Goal: Transaction & Acquisition: Purchase product/service

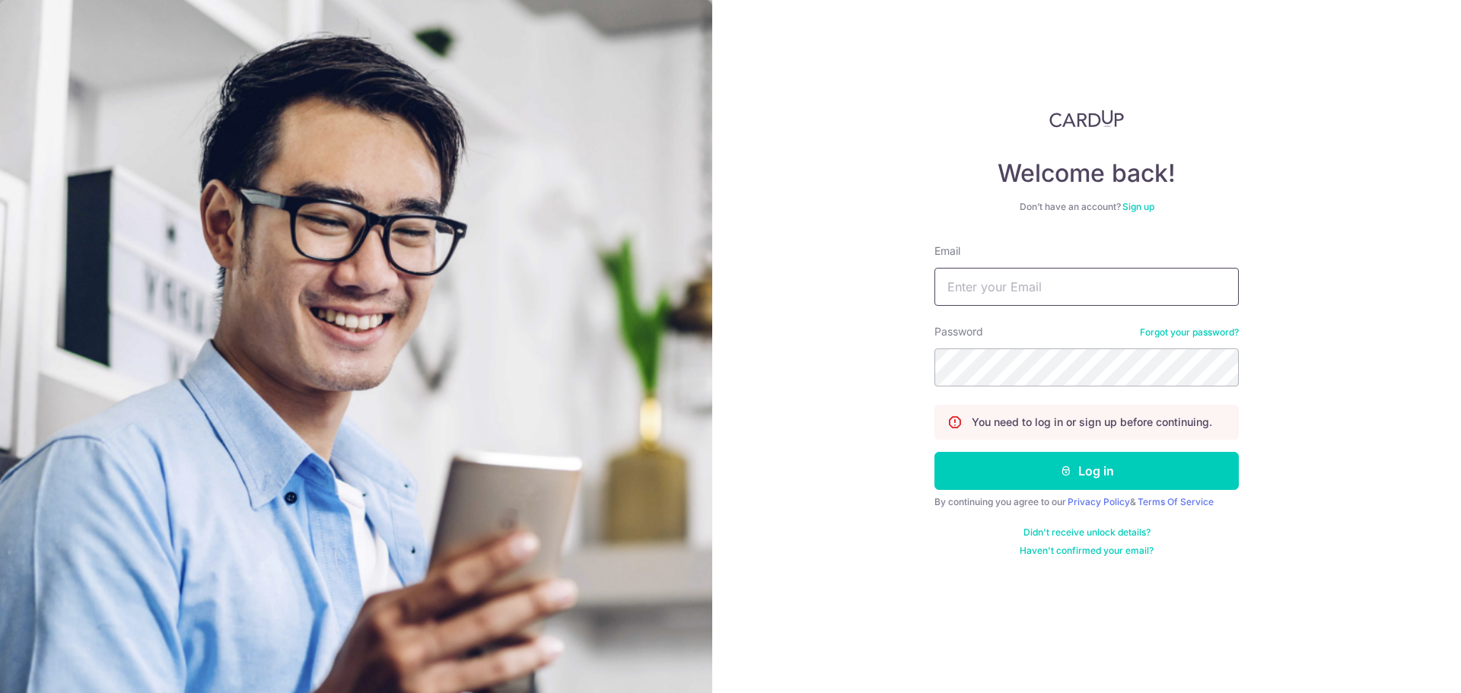
type input "[EMAIL_ADDRESS][DOMAIN_NAME]"
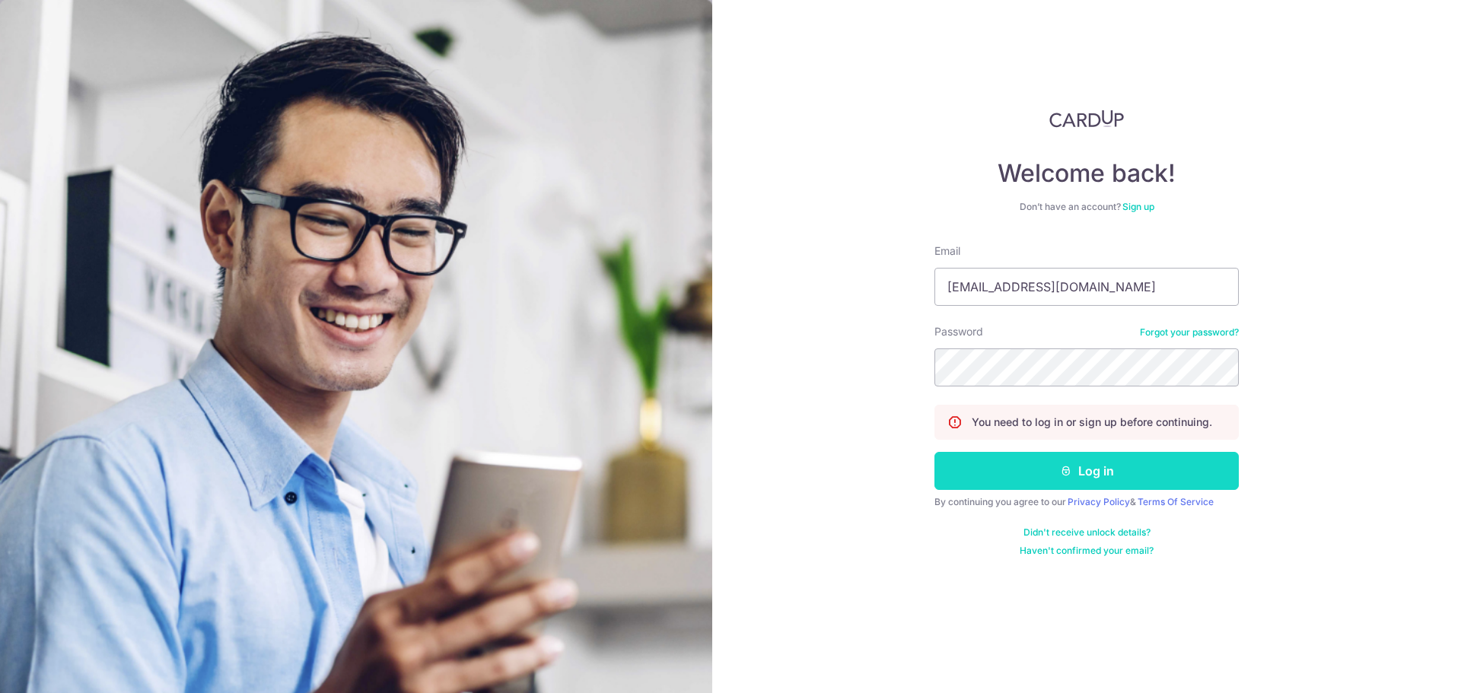
click at [1114, 463] on button "Log in" at bounding box center [1086, 471] width 304 height 38
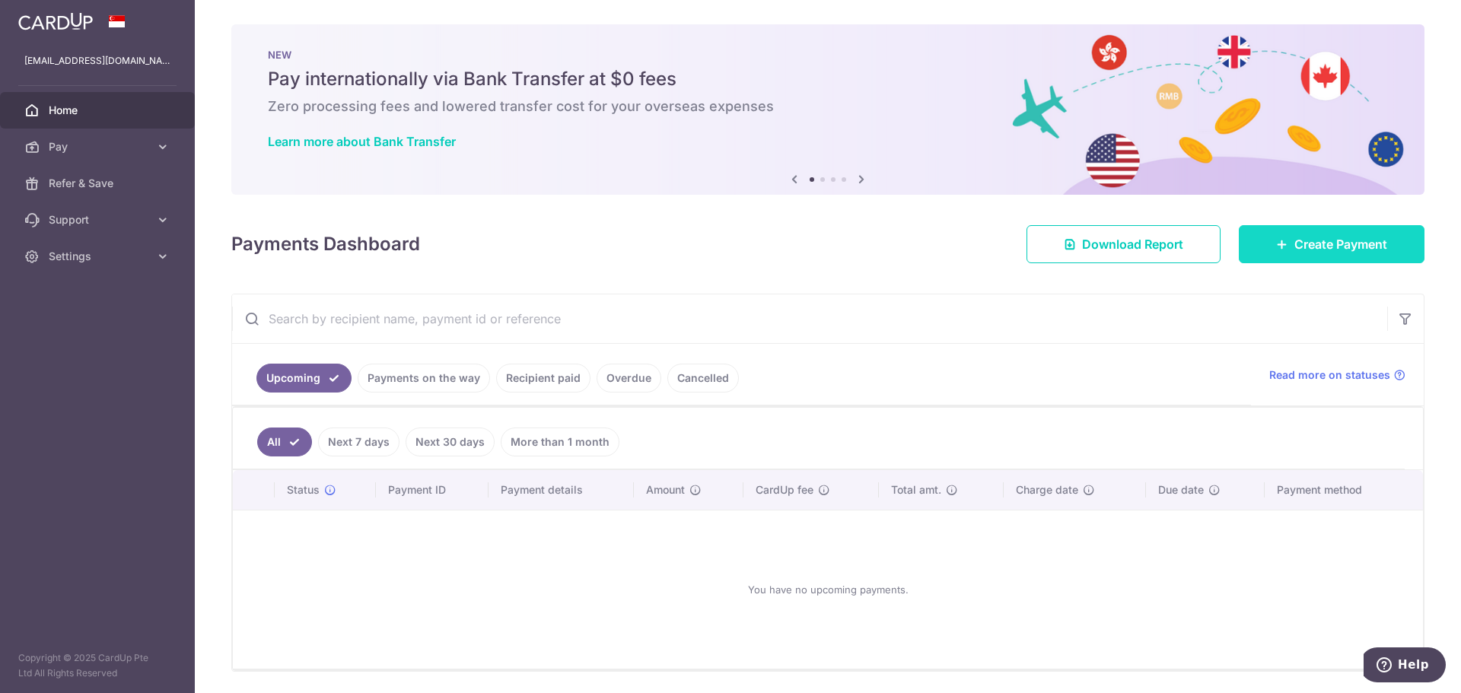
click at [1316, 244] on span "Create Payment" at bounding box center [1340, 244] width 93 height 18
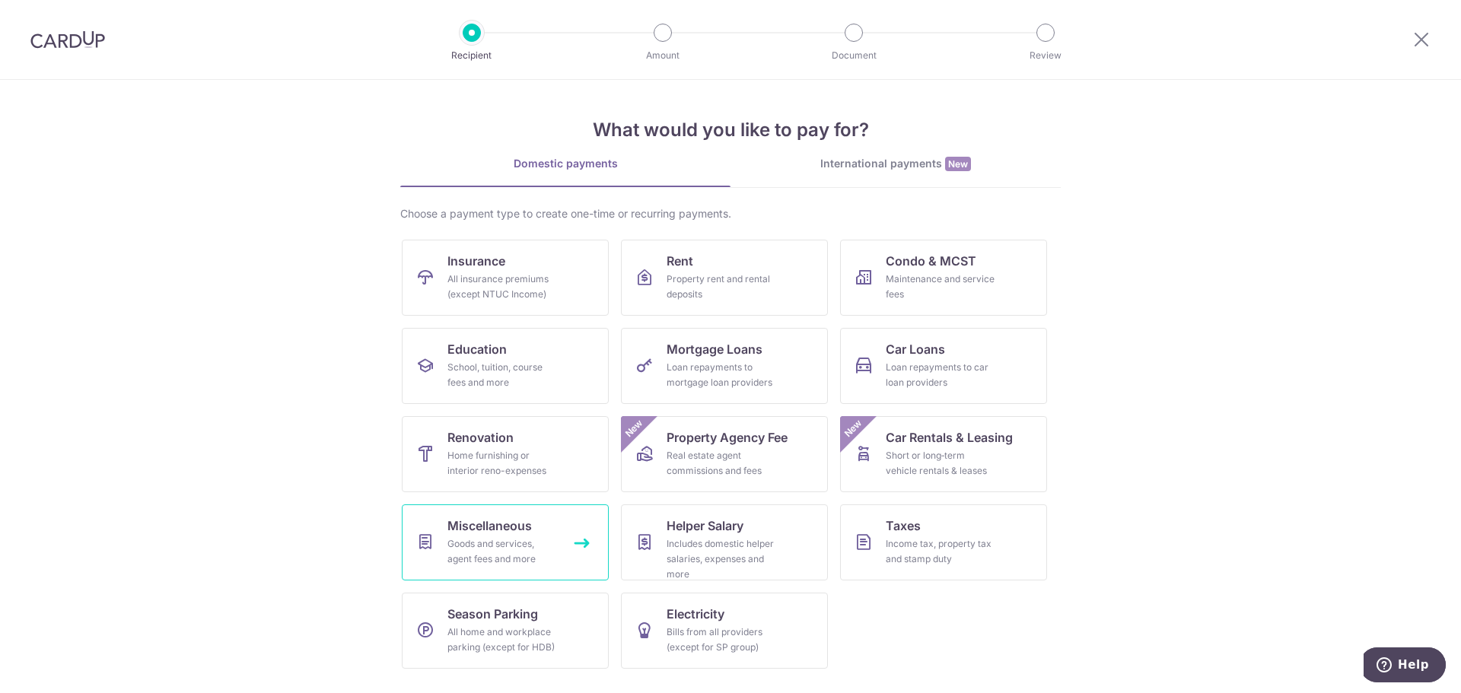
click at [466, 551] on div "Goods and services, agent fees and more" at bounding box center [502, 551] width 110 height 30
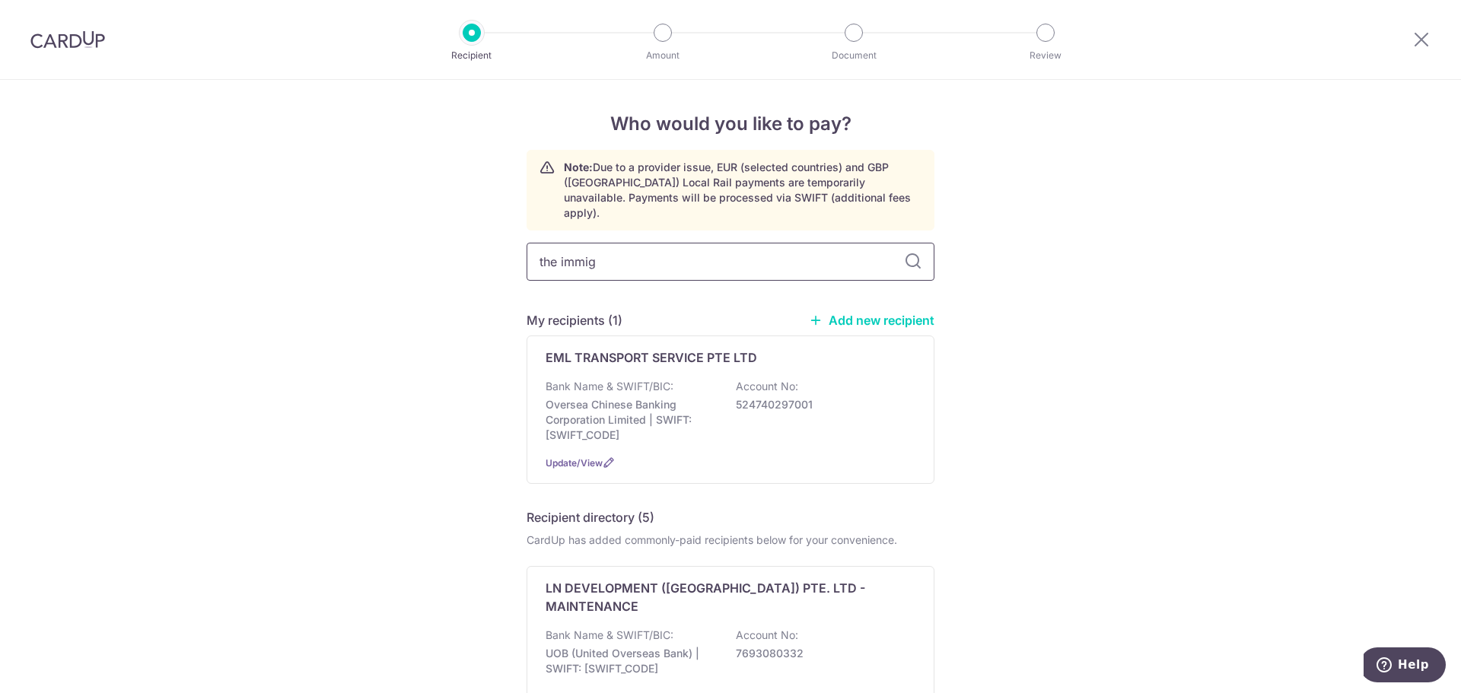
type input "the immigr"
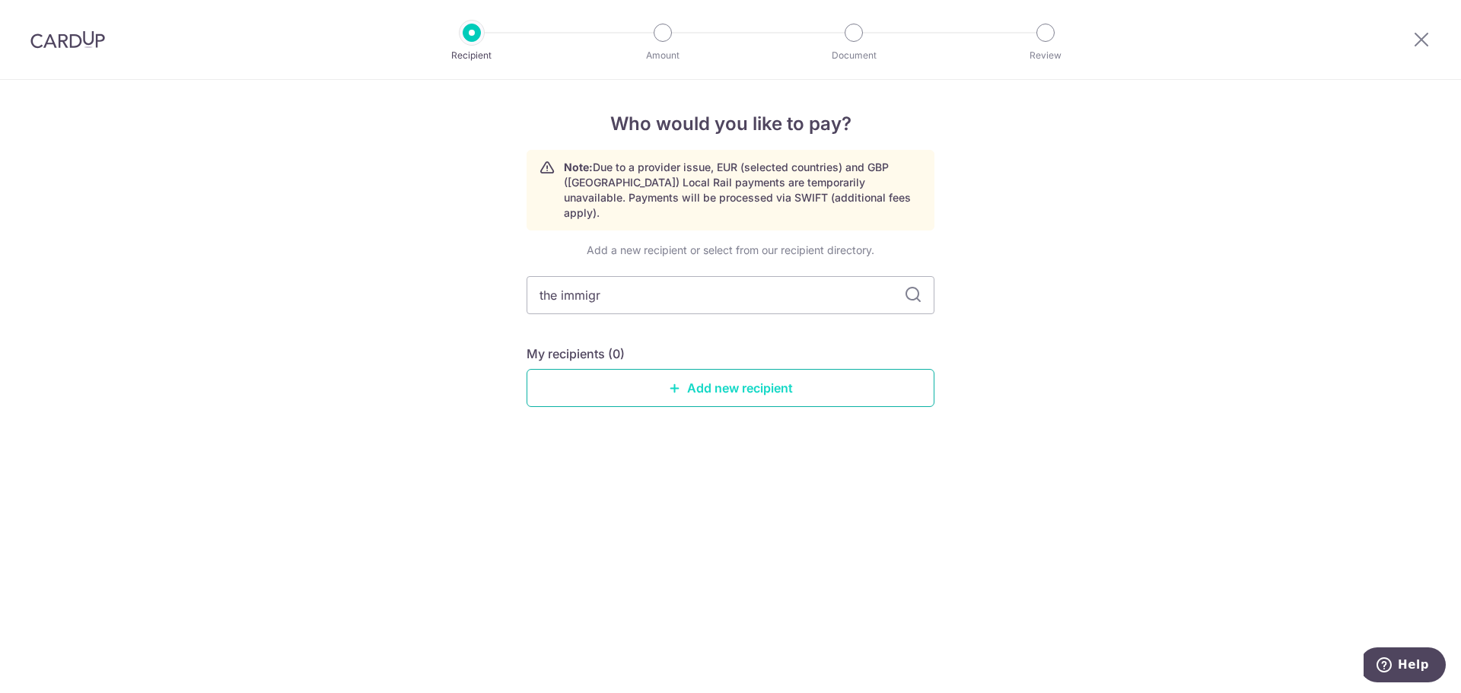
click at [700, 369] on link "Add new recipient" at bounding box center [730, 388] width 408 height 38
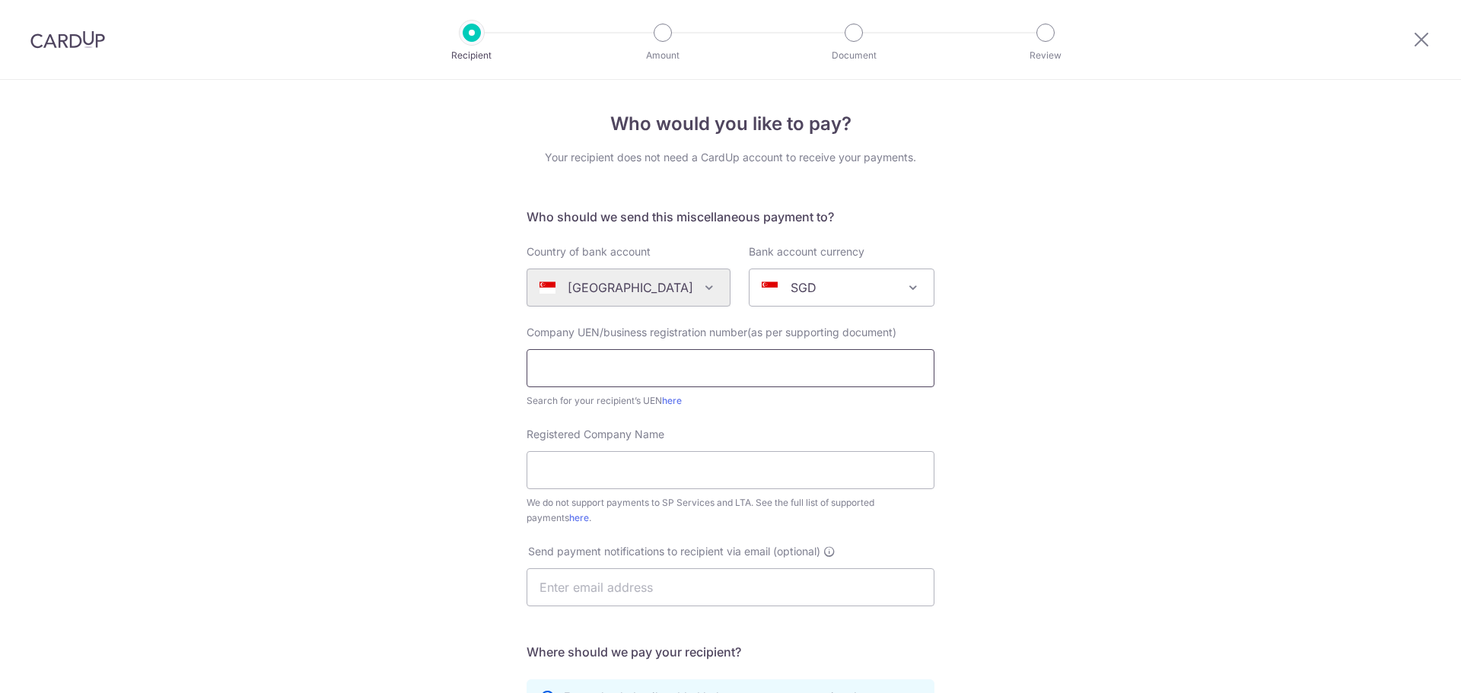
click at [702, 371] on input "text" at bounding box center [730, 368] width 408 height 38
click at [673, 364] on input "text" at bounding box center [730, 368] width 408 height 38
paste input "201924050C"
type input "201924050C"
drag, startPoint x: 580, startPoint y: 473, endPoint x: 606, endPoint y: 470, distance: 25.3
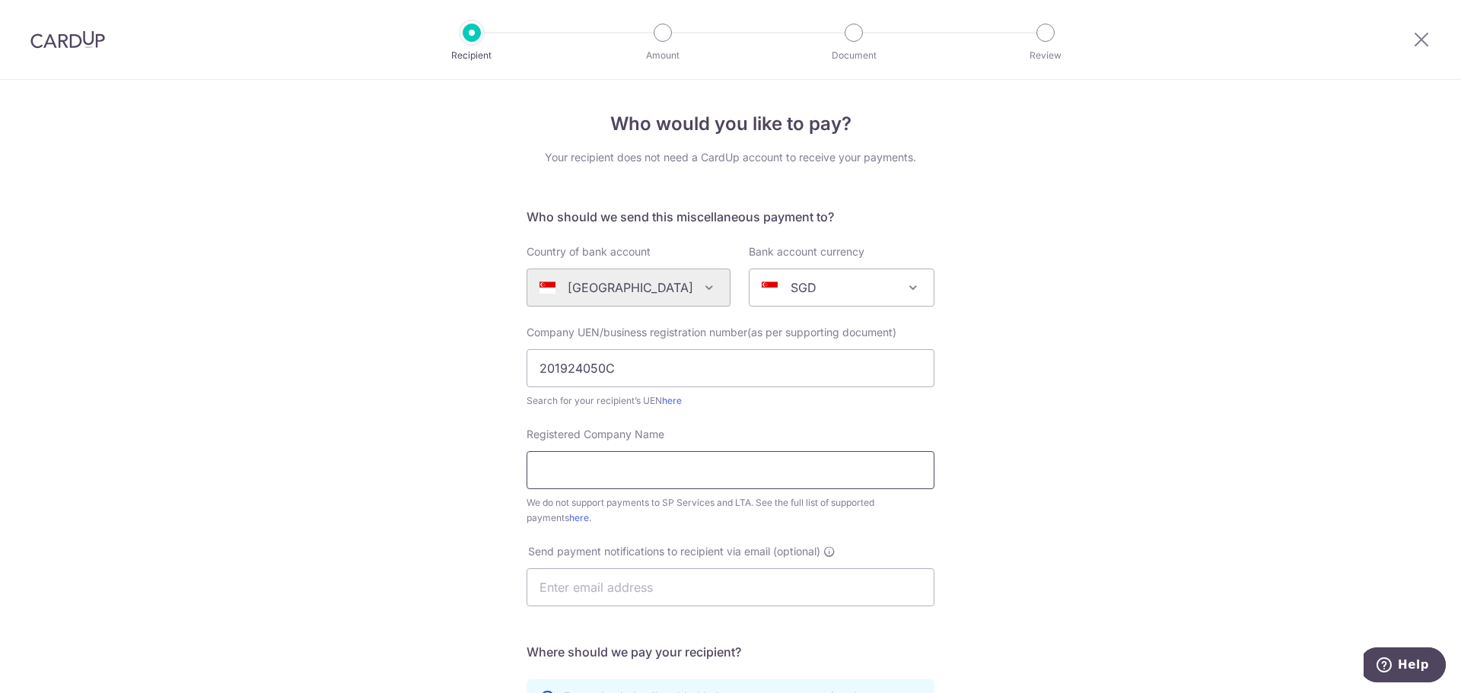
click at [580, 472] on input "Registered Company Name" at bounding box center [730, 470] width 408 height 38
paste input "The Immigration People Pte Ltd"
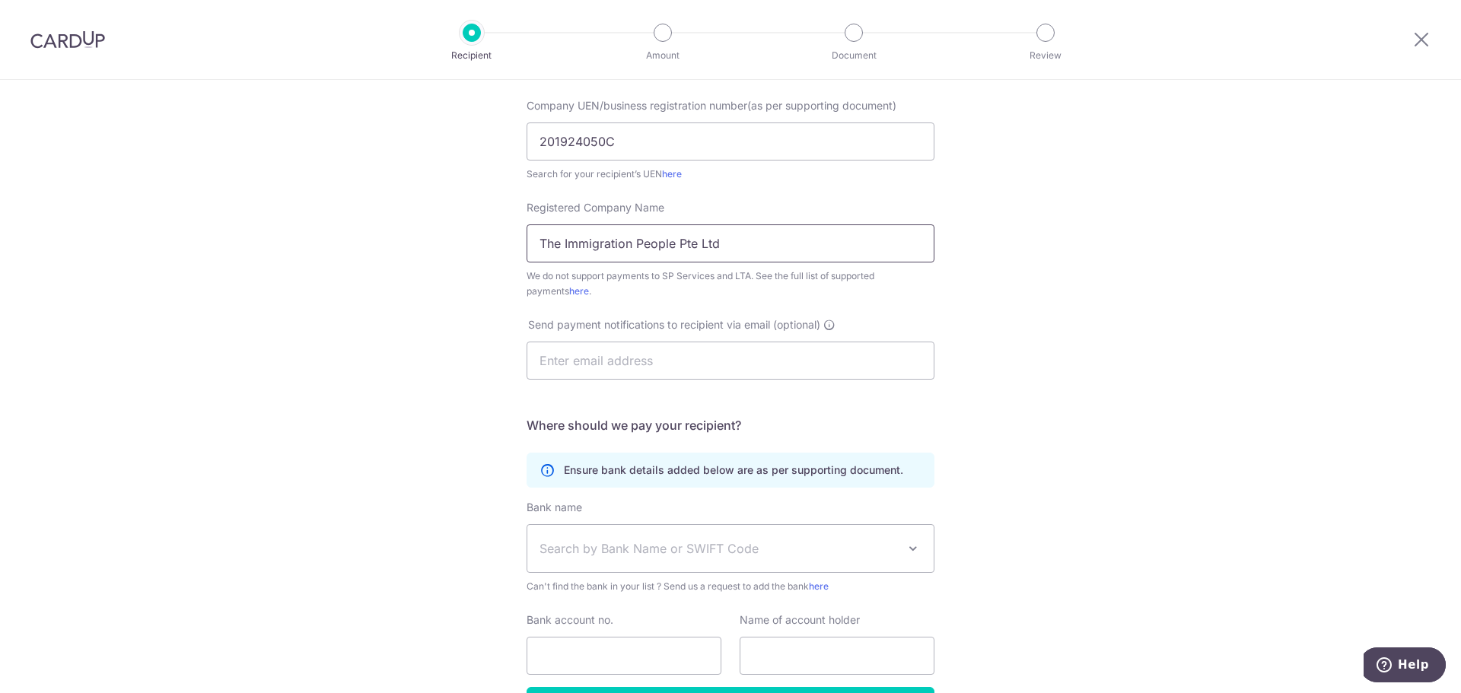
scroll to position [228, 0]
type input "The Immigration People Pte Ltd"
click at [619, 354] on input "text" at bounding box center [730, 359] width 408 height 38
click at [991, 319] on div "Who would you like to pay? Your recipient does not need a CardUp account to rec…" at bounding box center [730, 323] width 1461 height 943
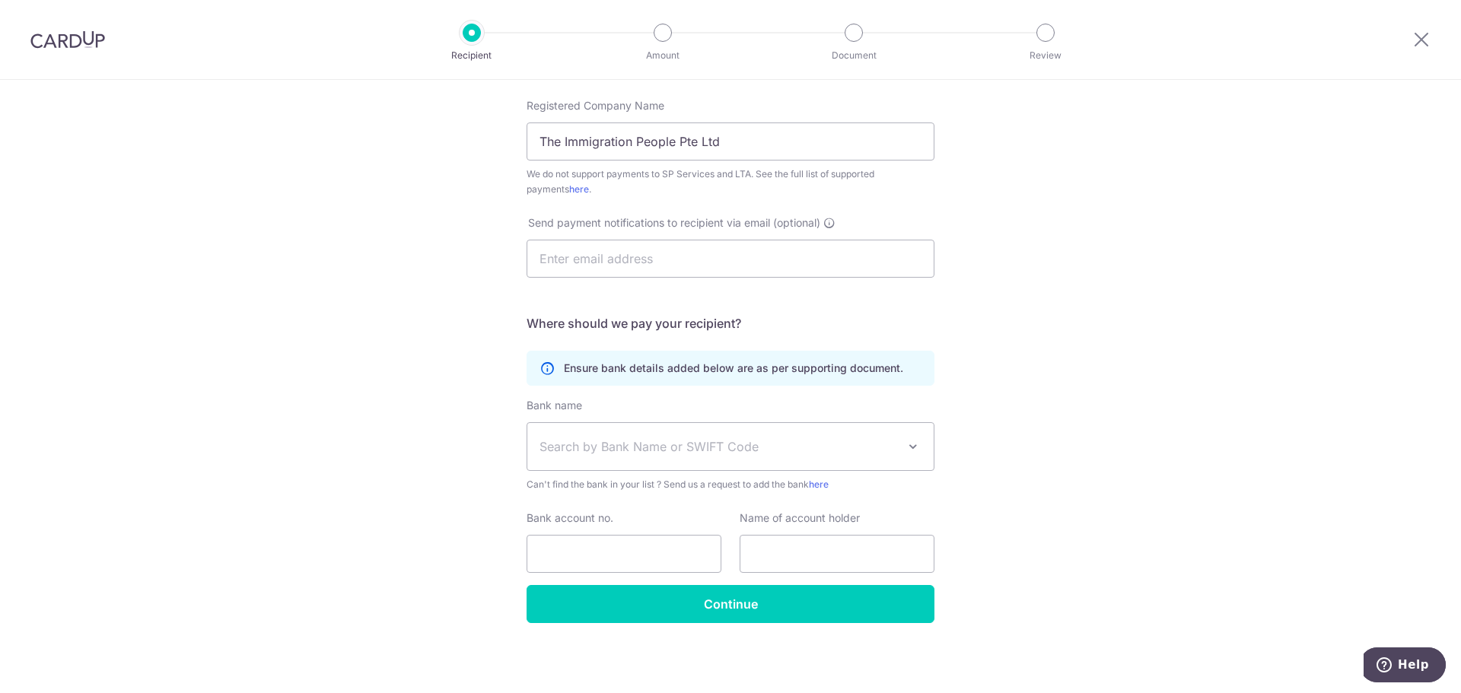
scroll to position [330, 0]
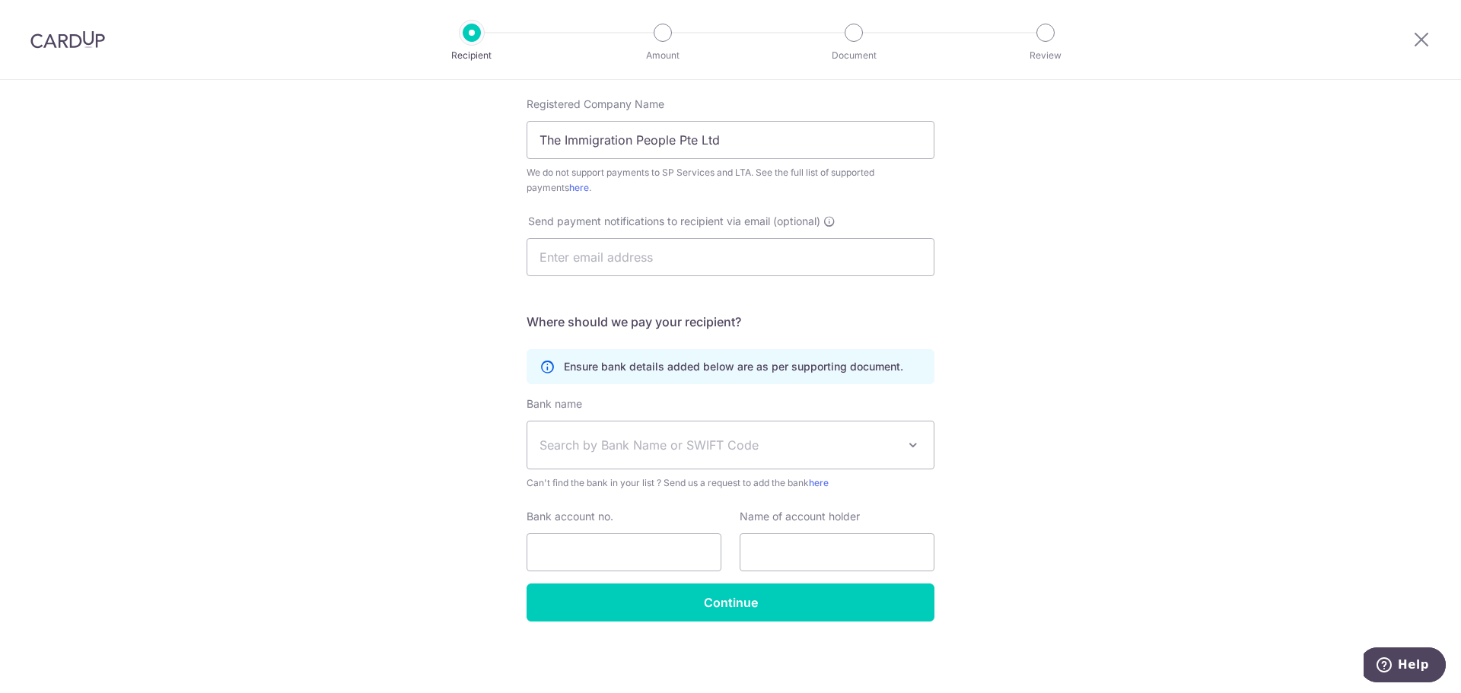
click at [655, 432] on span "Search by Bank Name or SWIFT Code" at bounding box center [730, 444] width 406 height 47
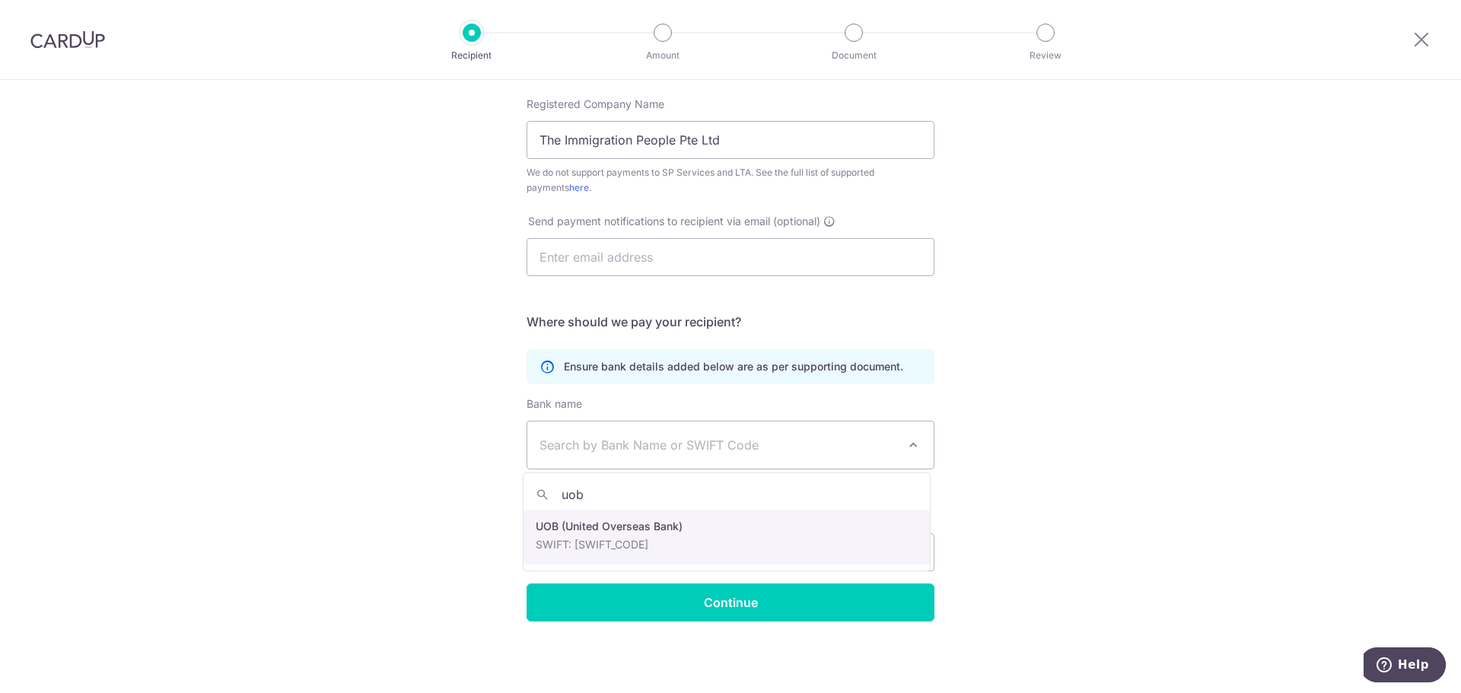
type input "uob"
select select "18"
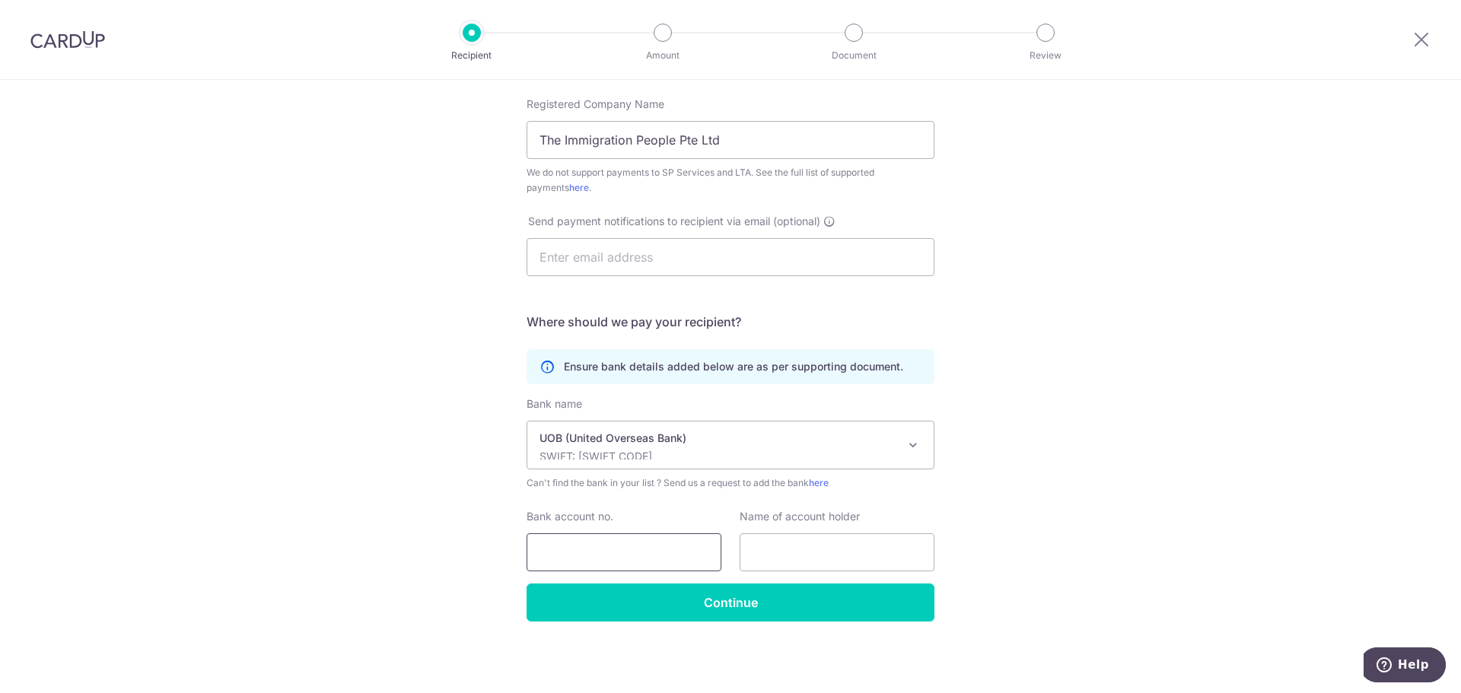
drag, startPoint x: 615, startPoint y: 545, endPoint x: 624, endPoint y: 541, distance: 9.9
click at [615, 545] on input "Bank account no." at bounding box center [623, 552] width 195 height 38
paste input "374-319-361-8"
type input "374-319-361-8"
paste input "The Immigration People Pte Ltd"
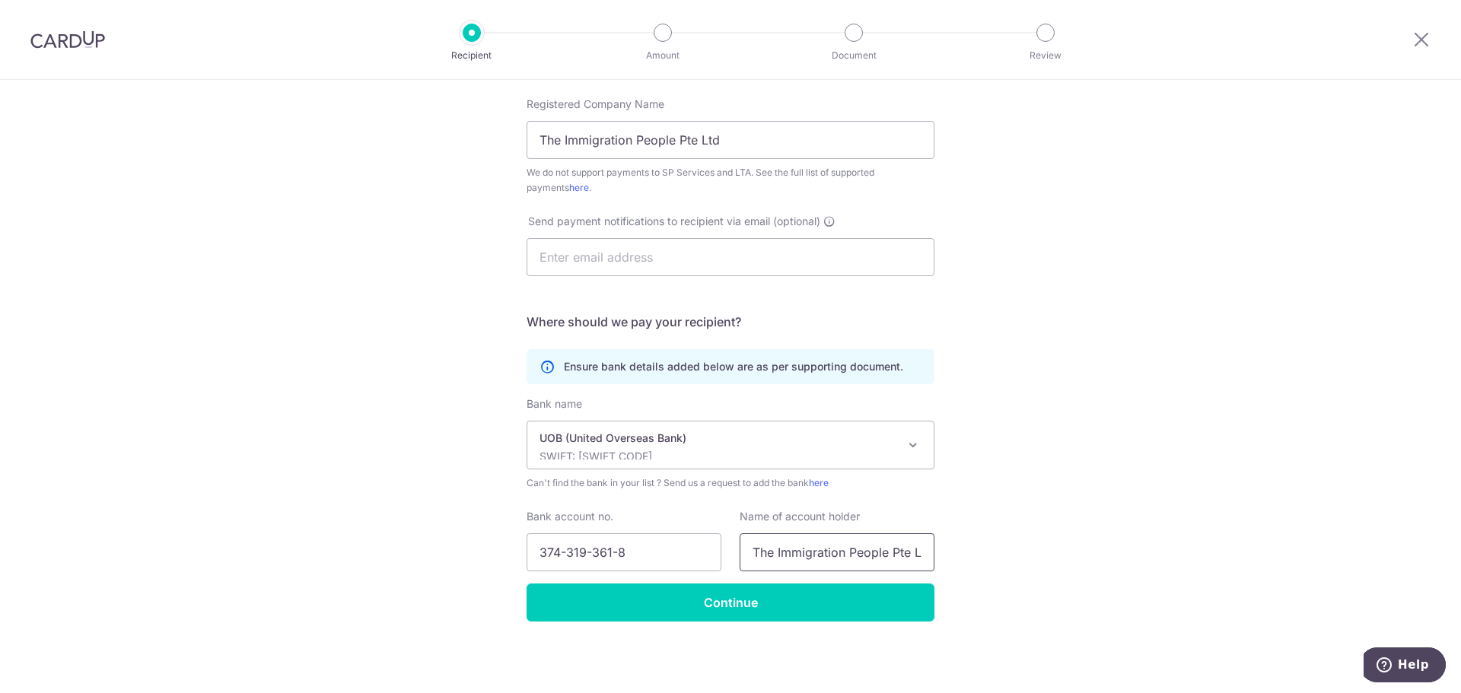
scroll to position [0, 11]
type input "The Immigration People Pte Ltd"
click at [755, 599] on input "Continue" at bounding box center [730, 603] width 408 height 38
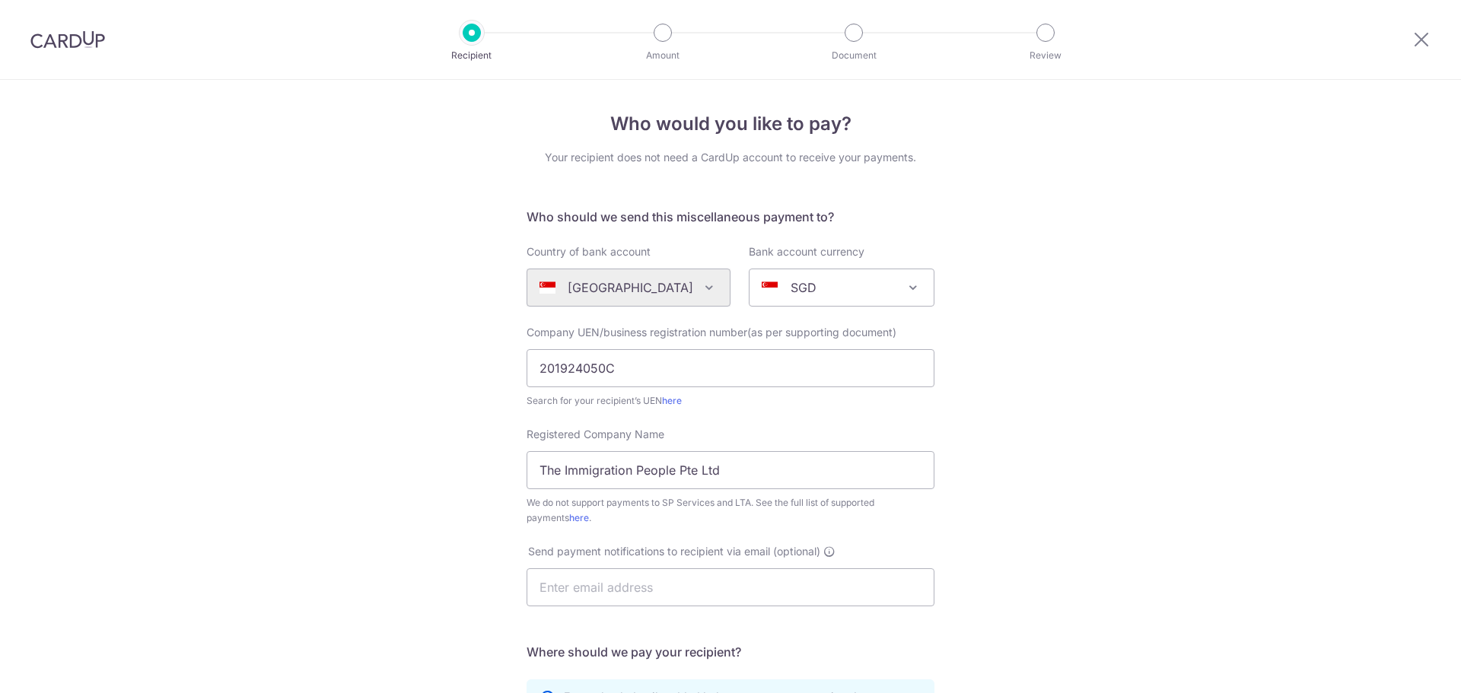
scroll to position [367, 0]
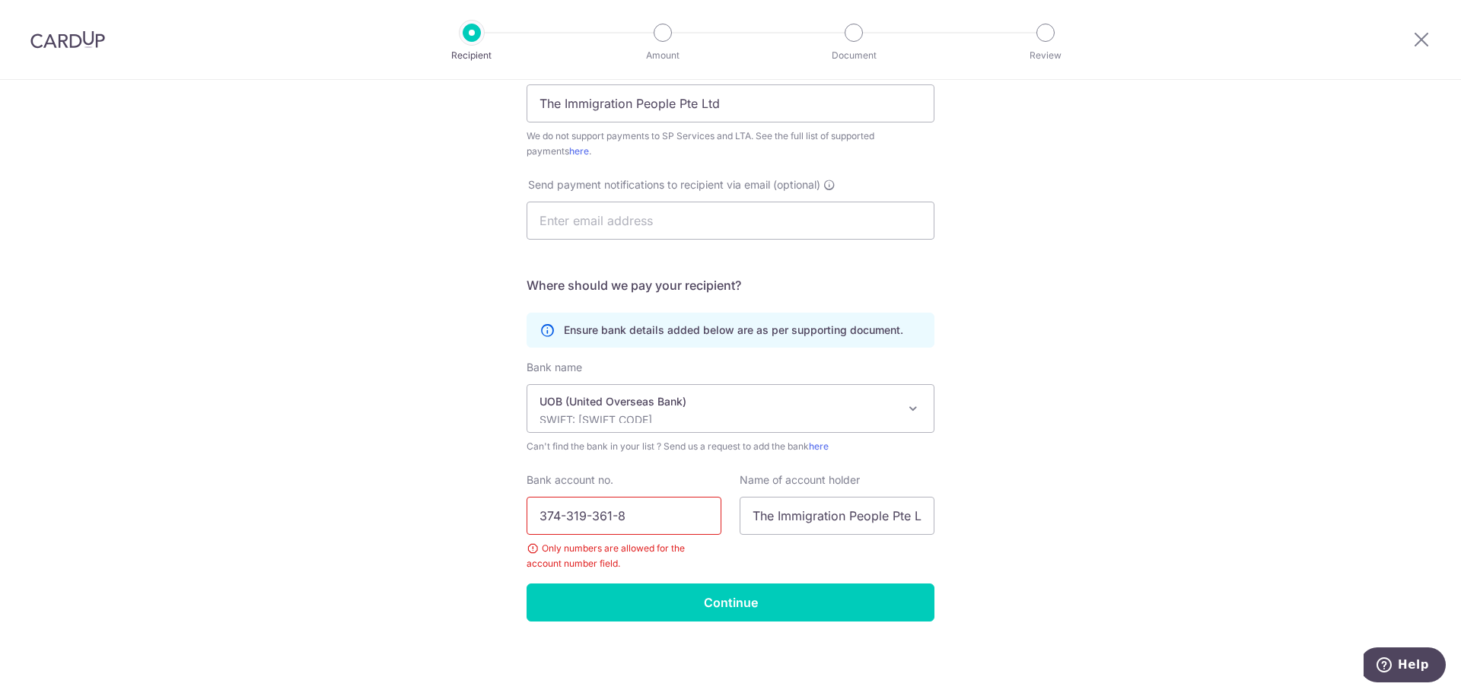
click at [654, 520] on input "374-319-361-8" at bounding box center [623, 516] width 195 height 38
type input "3743193618"
click at [720, 597] on input "Continue" at bounding box center [730, 603] width 408 height 38
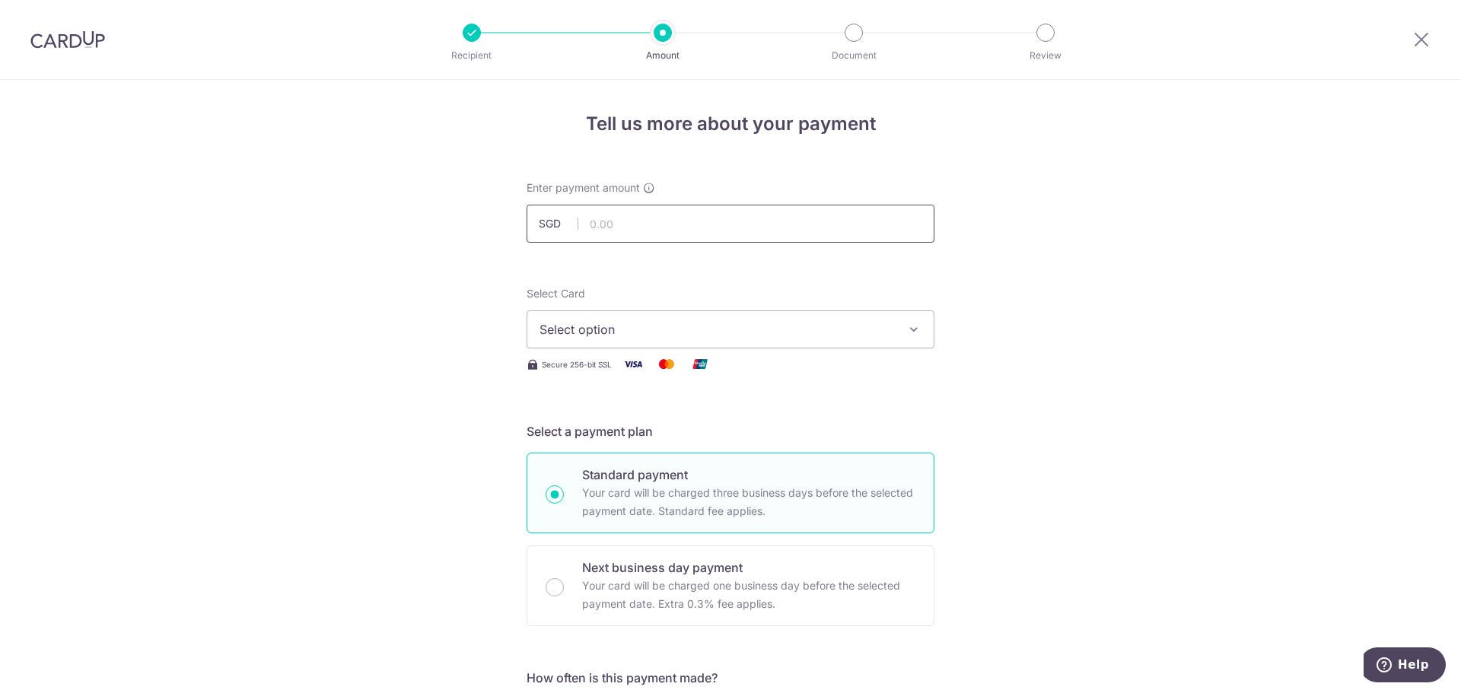
click at [681, 221] on input "text" at bounding box center [730, 224] width 408 height 38
paste input "4,269.50"
type input "4,269.50"
click at [641, 329] on span "Select option" at bounding box center [716, 329] width 355 height 18
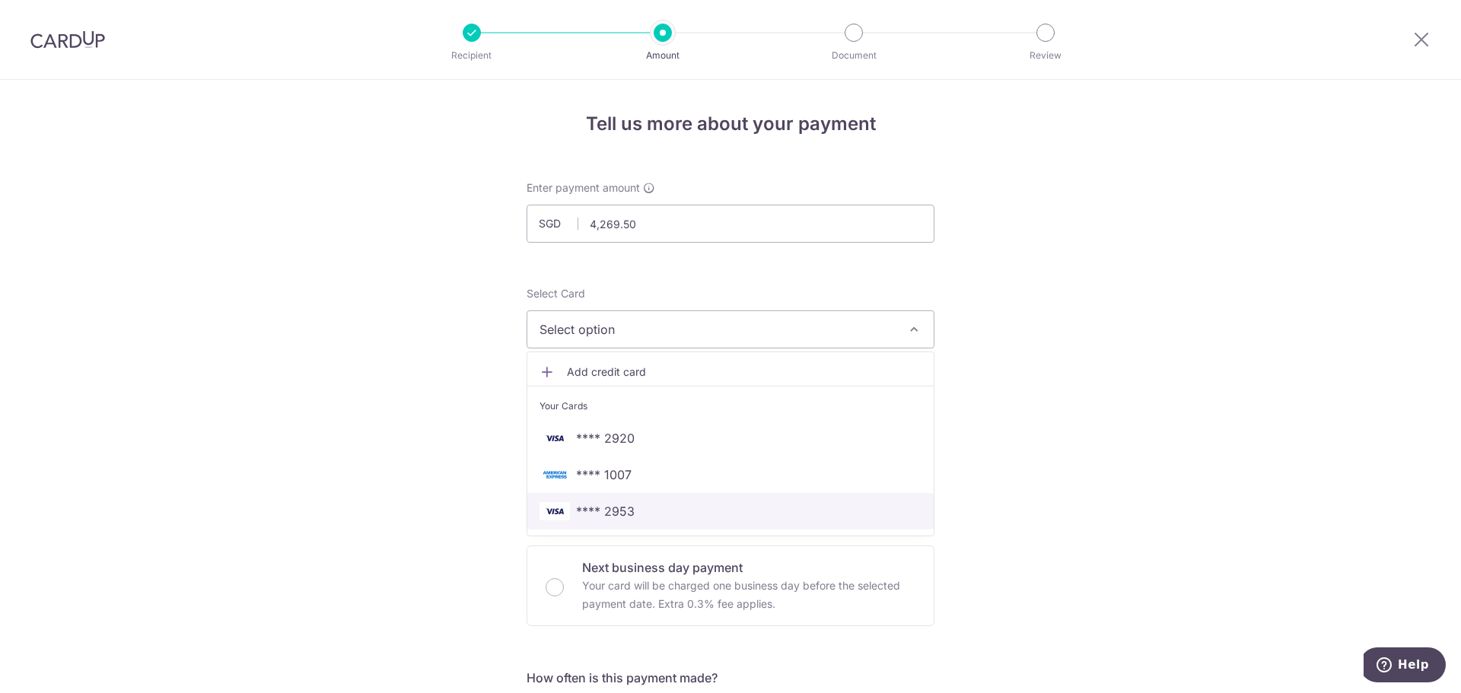
click at [584, 511] on span "**** 2953" at bounding box center [605, 511] width 59 height 18
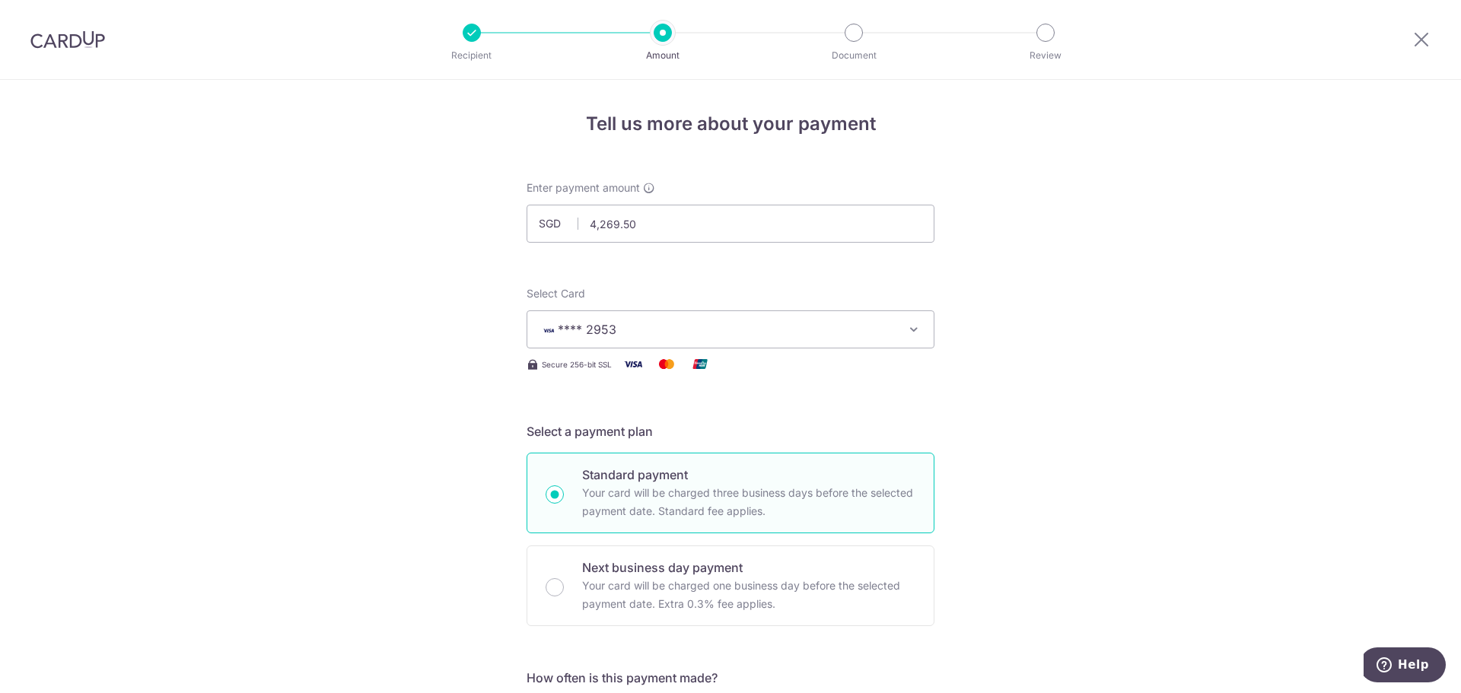
click at [613, 325] on span "**** 2953" at bounding box center [716, 329] width 355 height 18
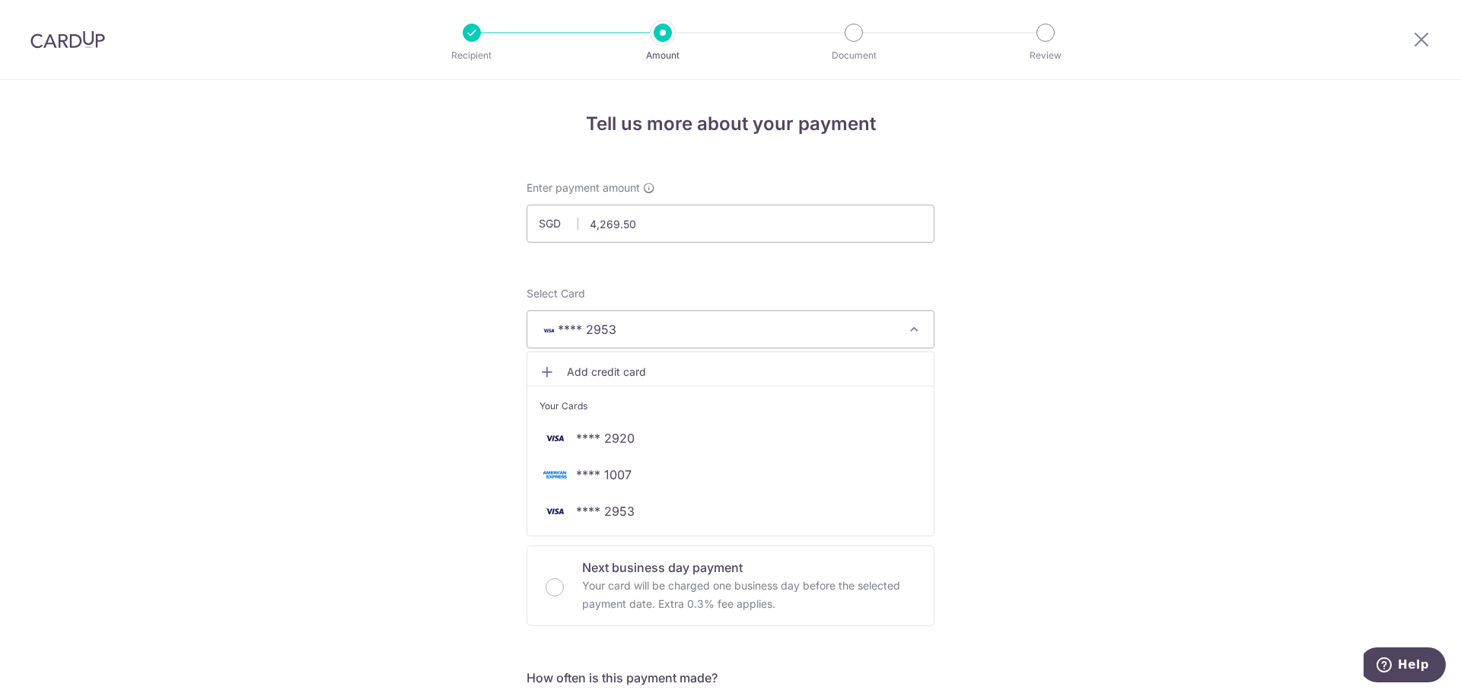
click at [606, 472] on span "**** 1007" at bounding box center [604, 475] width 56 height 18
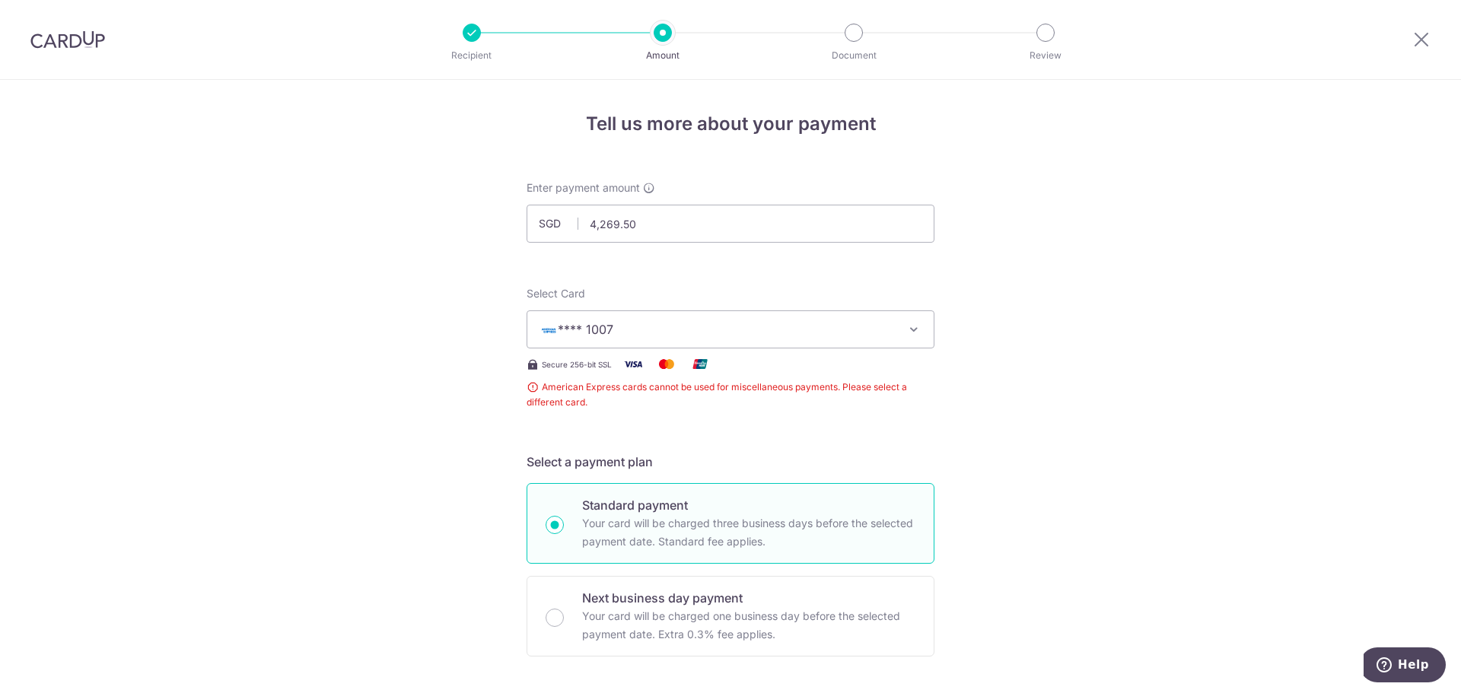
click at [618, 333] on span "**** 1007" at bounding box center [716, 329] width 355 height 18
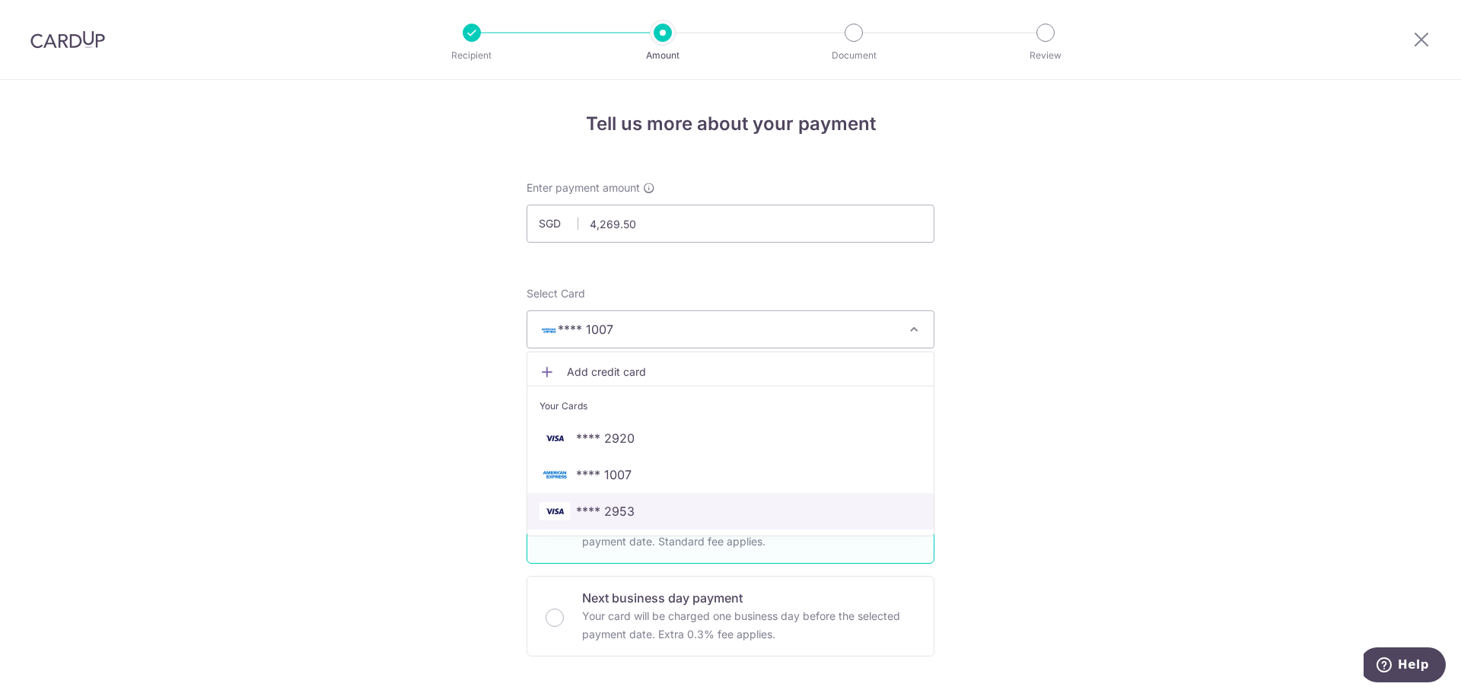
click at [626, 510] on span "**** 2953" at bounding box center [605, 511] width 59 height 18
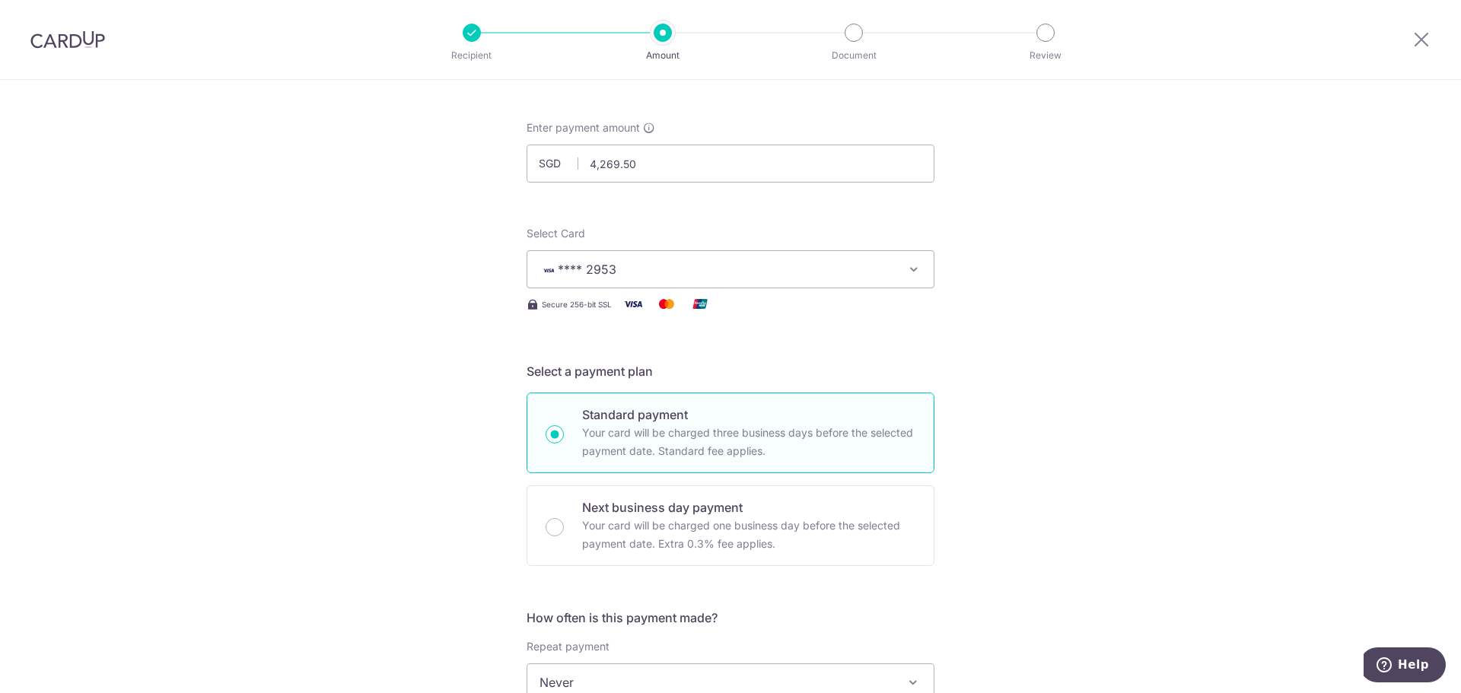
scroll to position [304, 0]
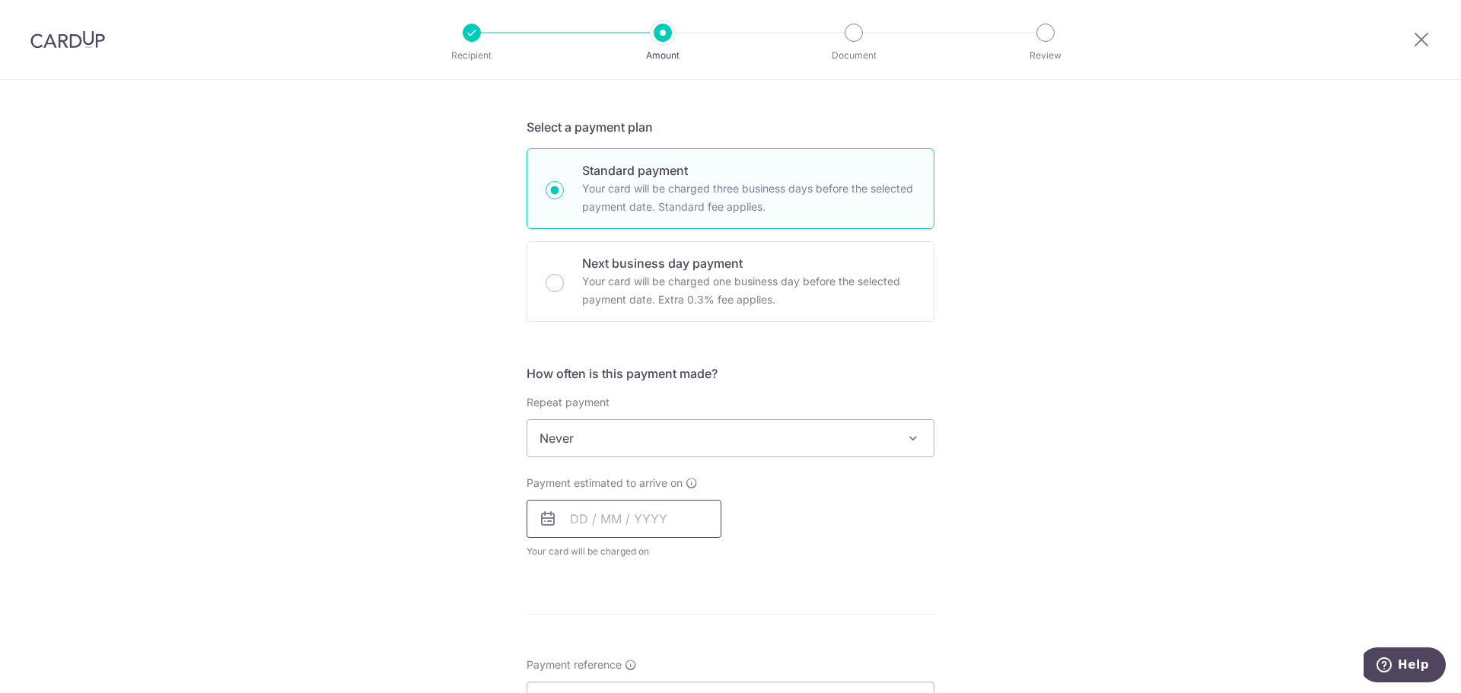
click at [588, 518] on input "text" at bounding box center [623, 519] width 195 height 38
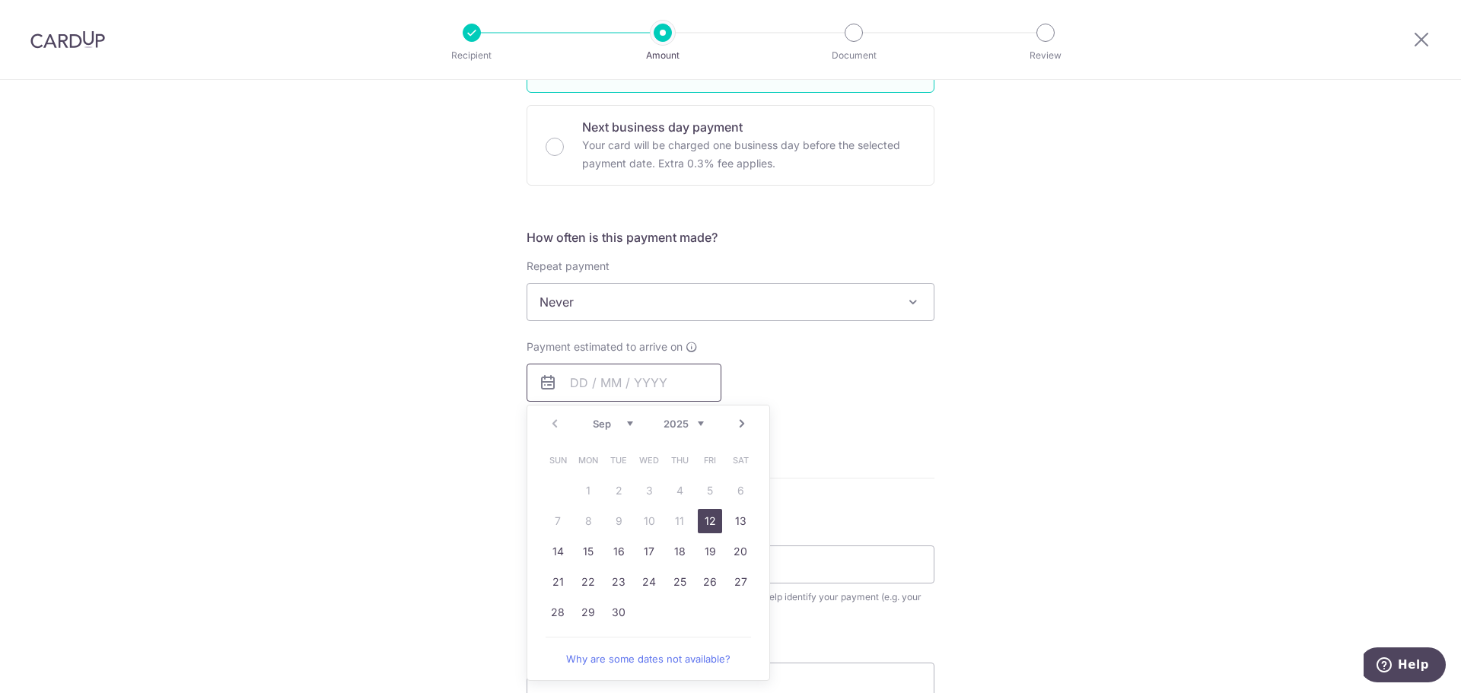
scroll to position [456, 0]
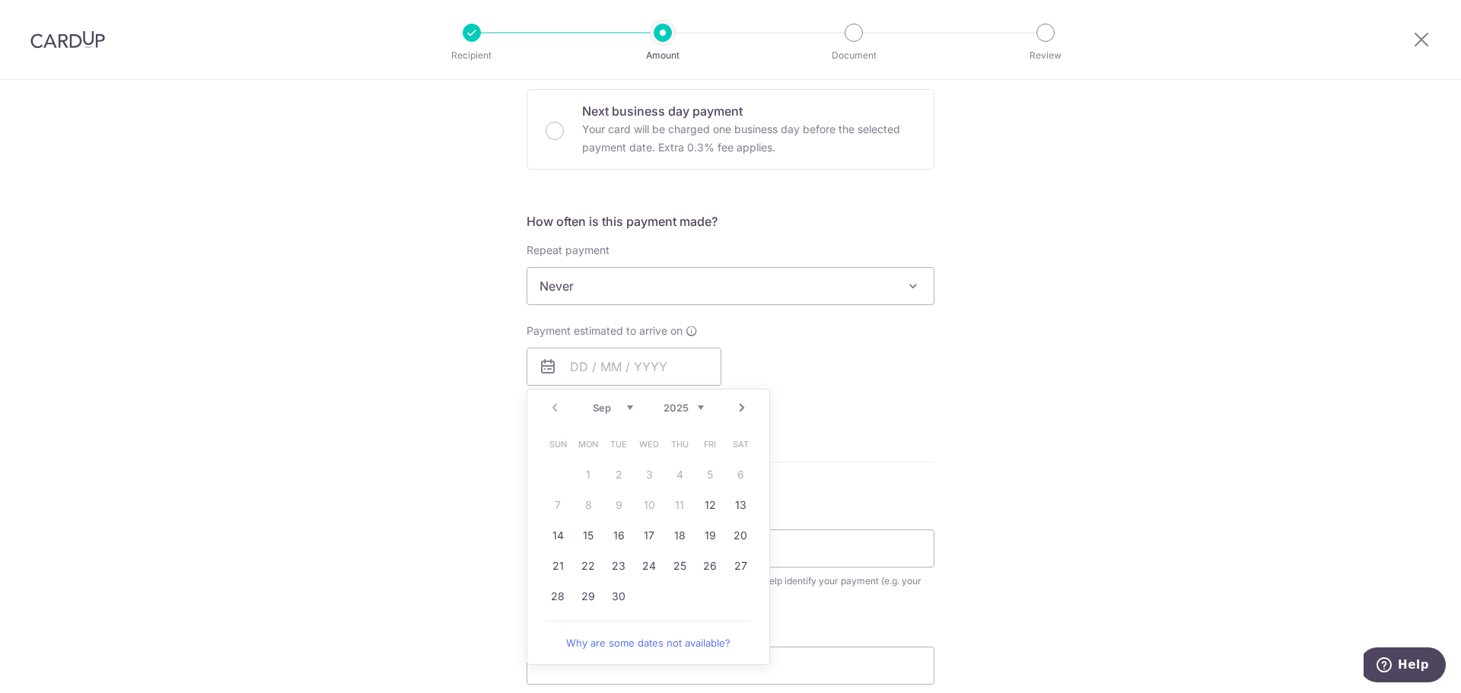
drag, startPoint x: 679, startPoint y: 308, endPoint x: 681, endPoint y: 301, distance: 7.8
click at [679, 308] on div "How often is this payment made? Repeat payment Never Every week Every month Eve…" at bounding box center [730, 315] width 408 height 207
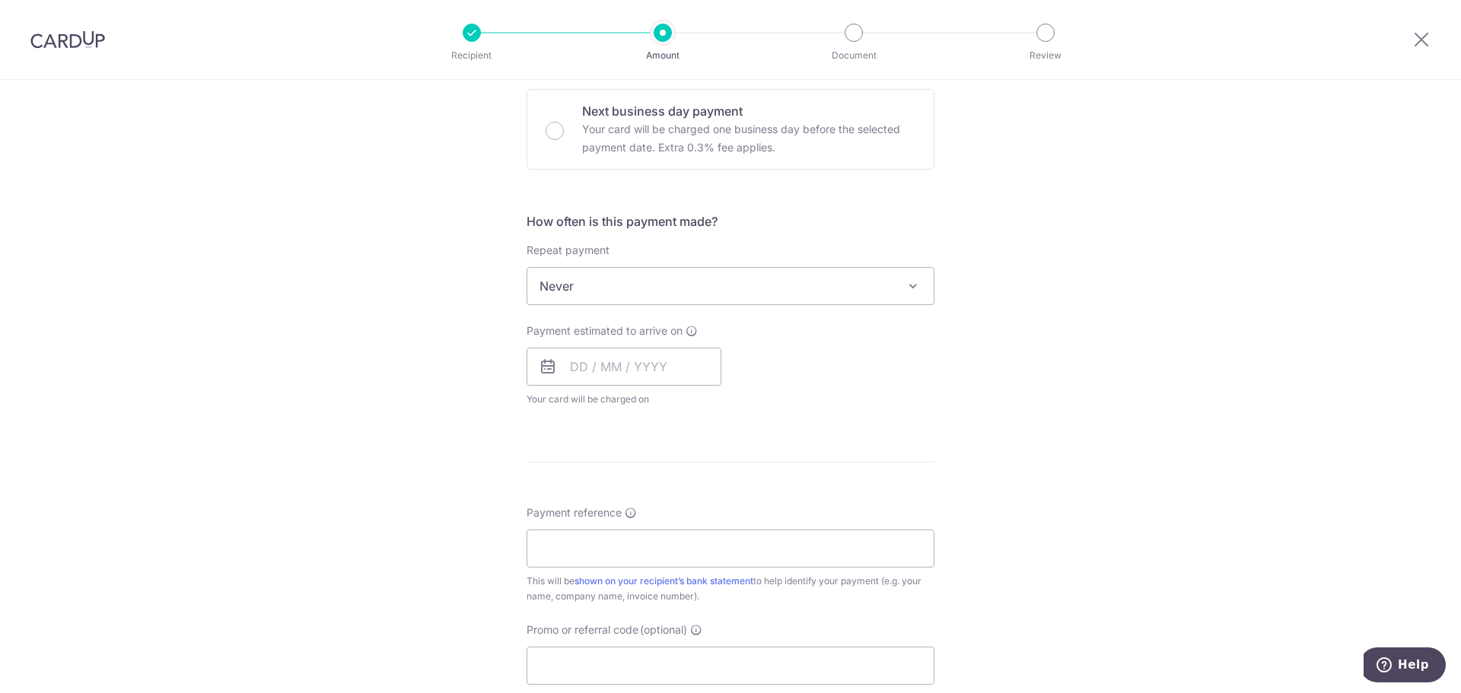
click at [681, 285] on span "Never" at bounding box center [730, 286] width 406 height 37
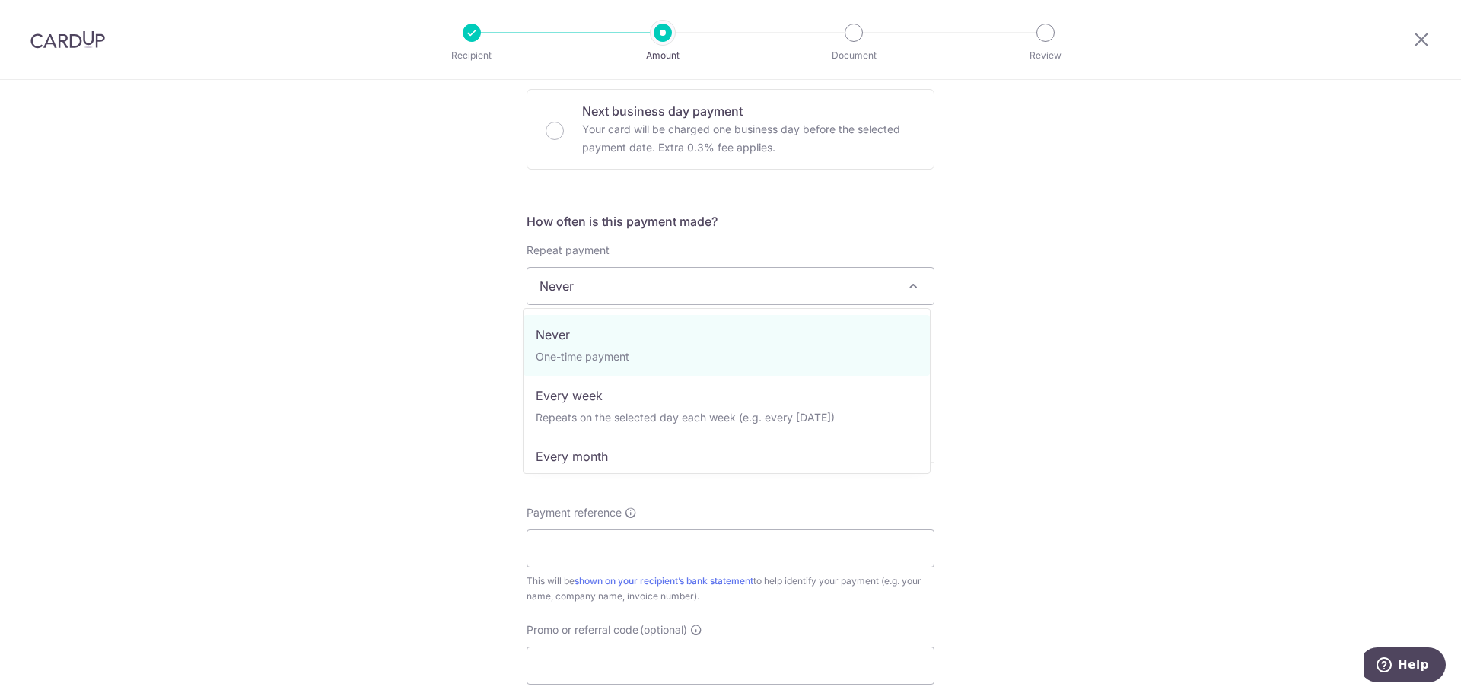
click at [734, 180] on form "Enter payment amount SGD 4,269.50 4269.50 Recipient added successfully! Select …" at bounding box center [730, 326] width 408 height 1204
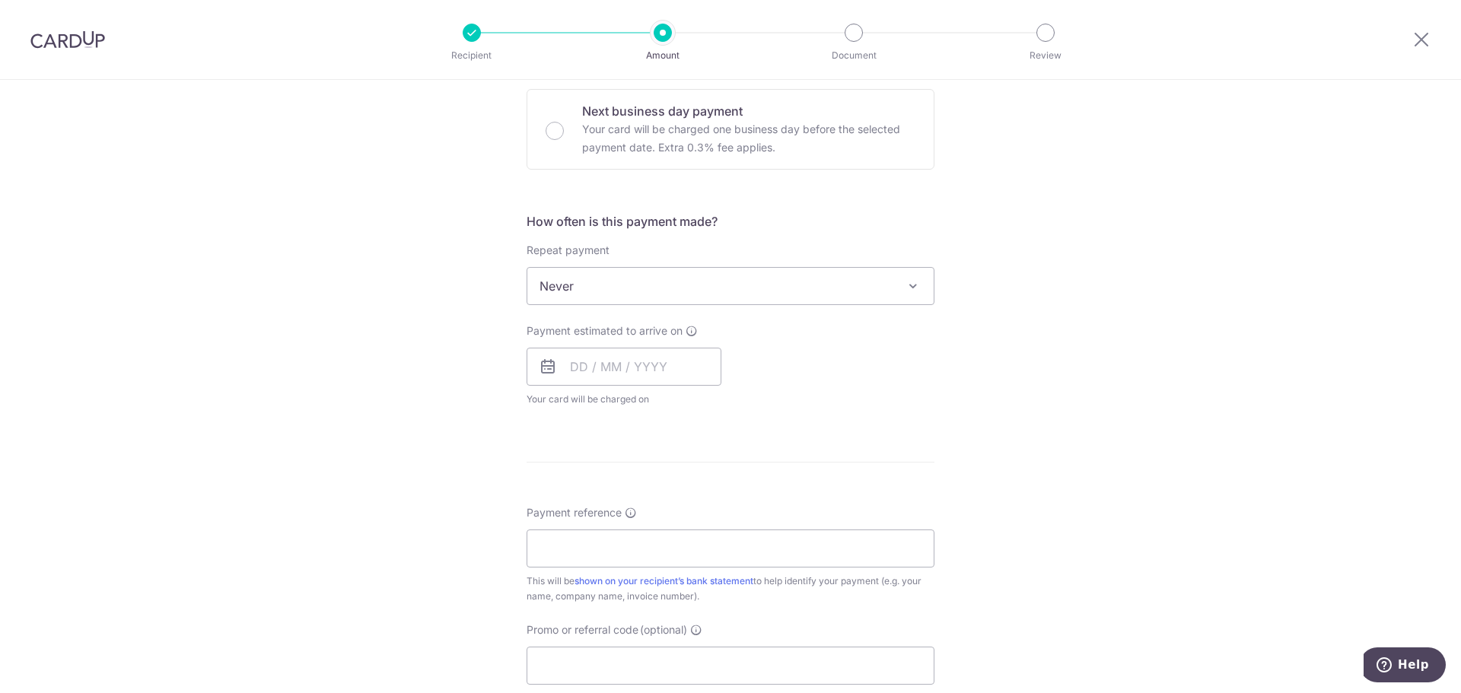
click at [688, 121] on p "Your card will be charged one business day before the selected payment date. Ex…" at bounding box center [748, 138] width 333 height 37
click at [564, 122] on input "Next business day payment Your card will be charged one business day before the…" at bounding box center [554, 131] width 18 height 18
radio input "false"
radio input "true"
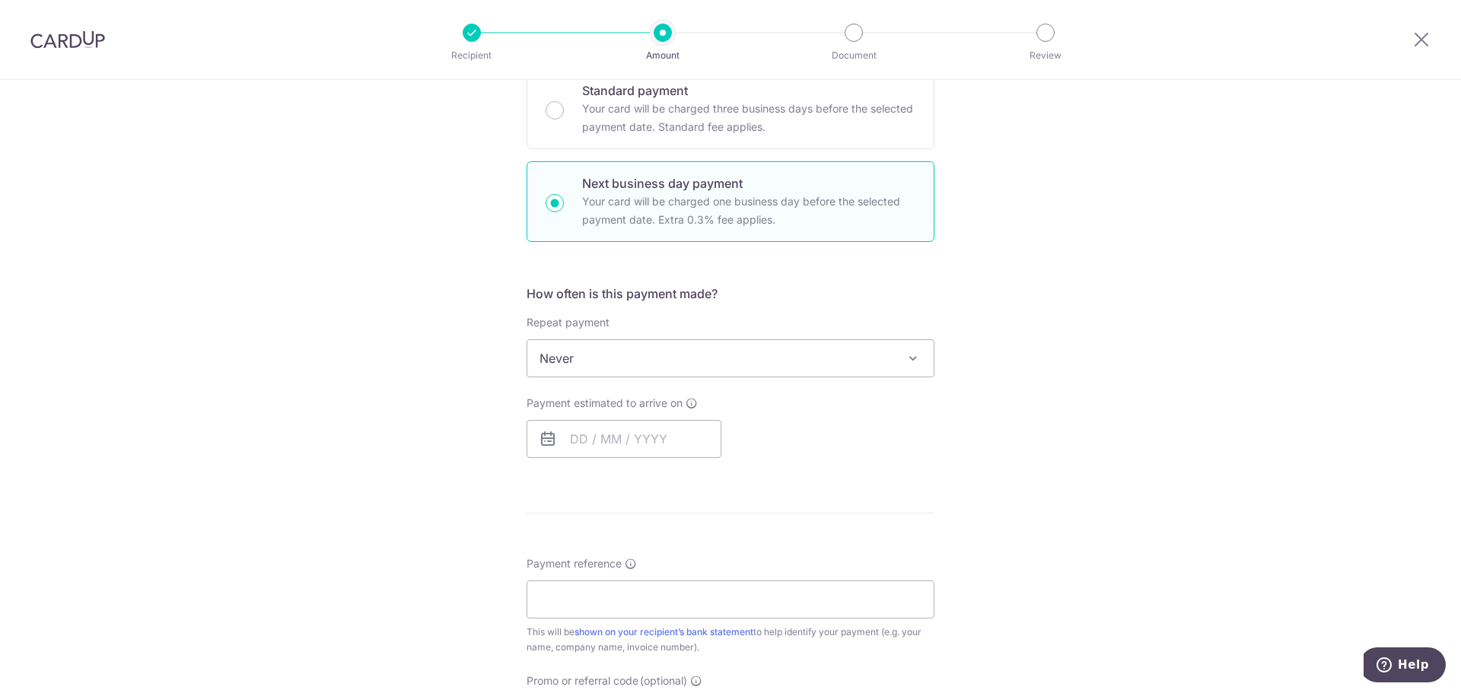
scroll to position [359, 0]
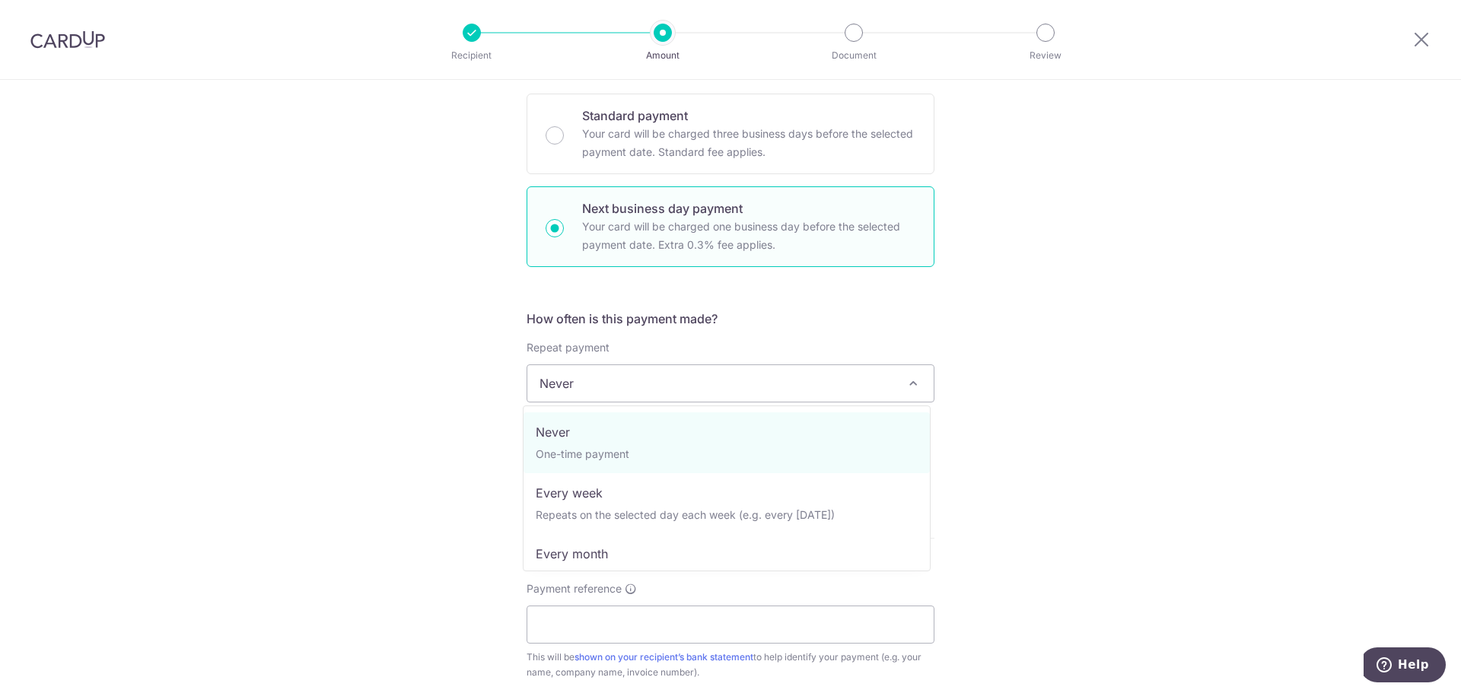
click at [673, 385] on span "Never" at bounding box center [730, 383] width 406 height 37
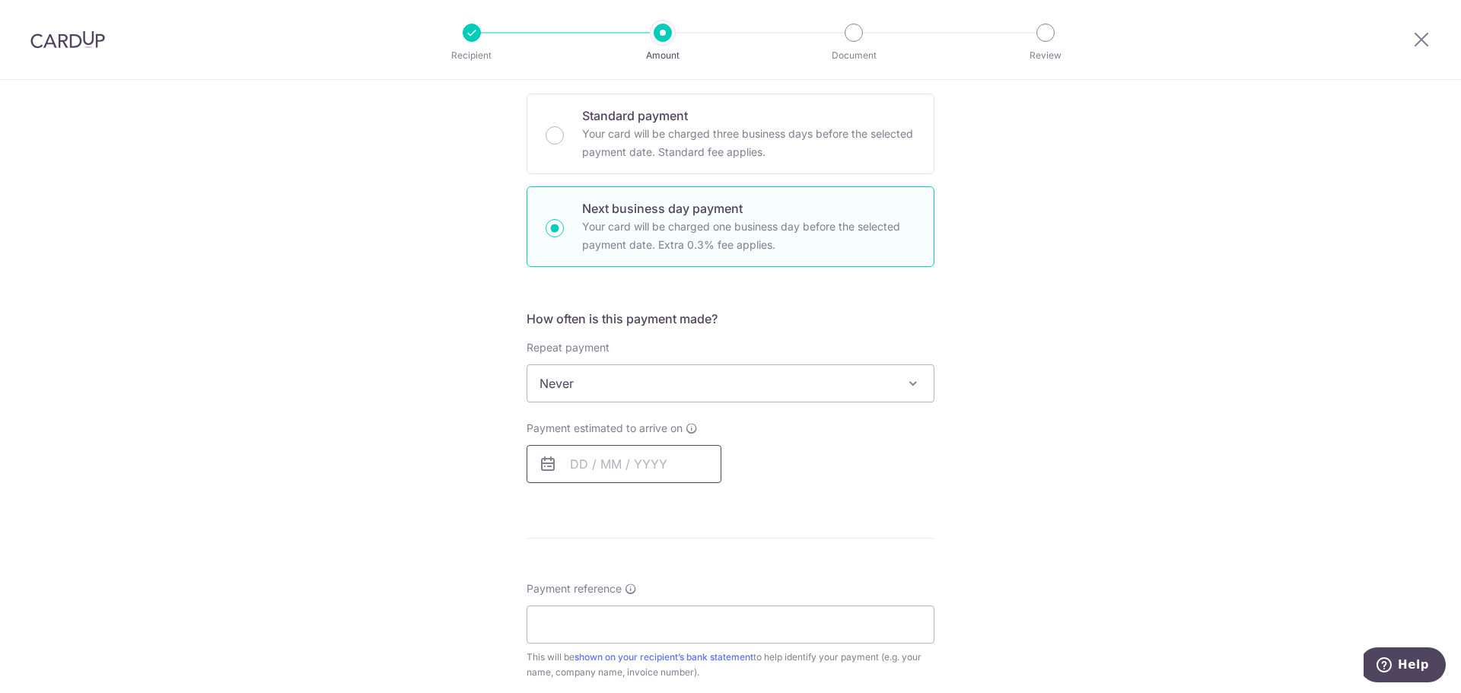
click at [602, 465] on input "text" at bounding box center [623, 464] width 195 height 38
click at [647, 603] on link "10" at bounding box center [649, 602] width 24 height 24
type input "10/09/2025"
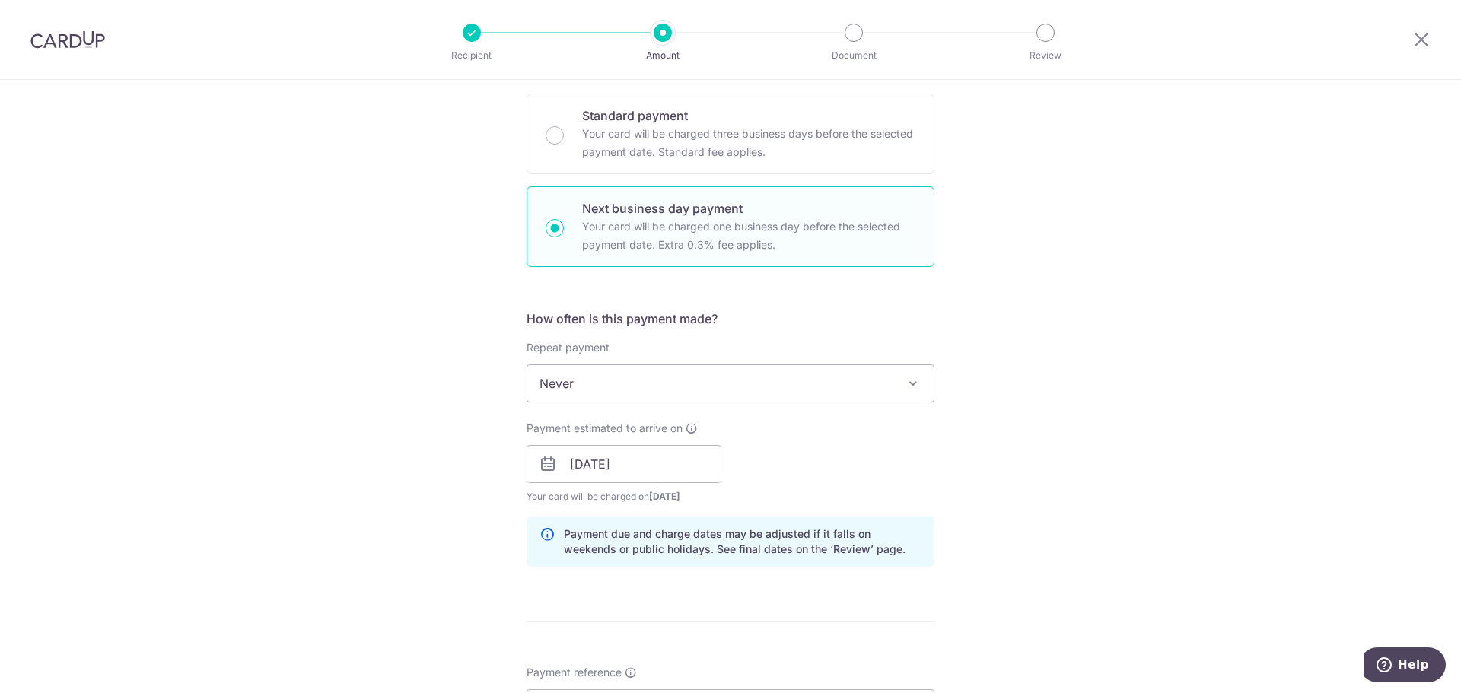
click at [879, 471] on div "Payment estimated to arrive on 10/09/2025 Prev Next Sep Oct Nov Dec 2025 2026 2…" at bounding box center [730, 463] width 426 height 84
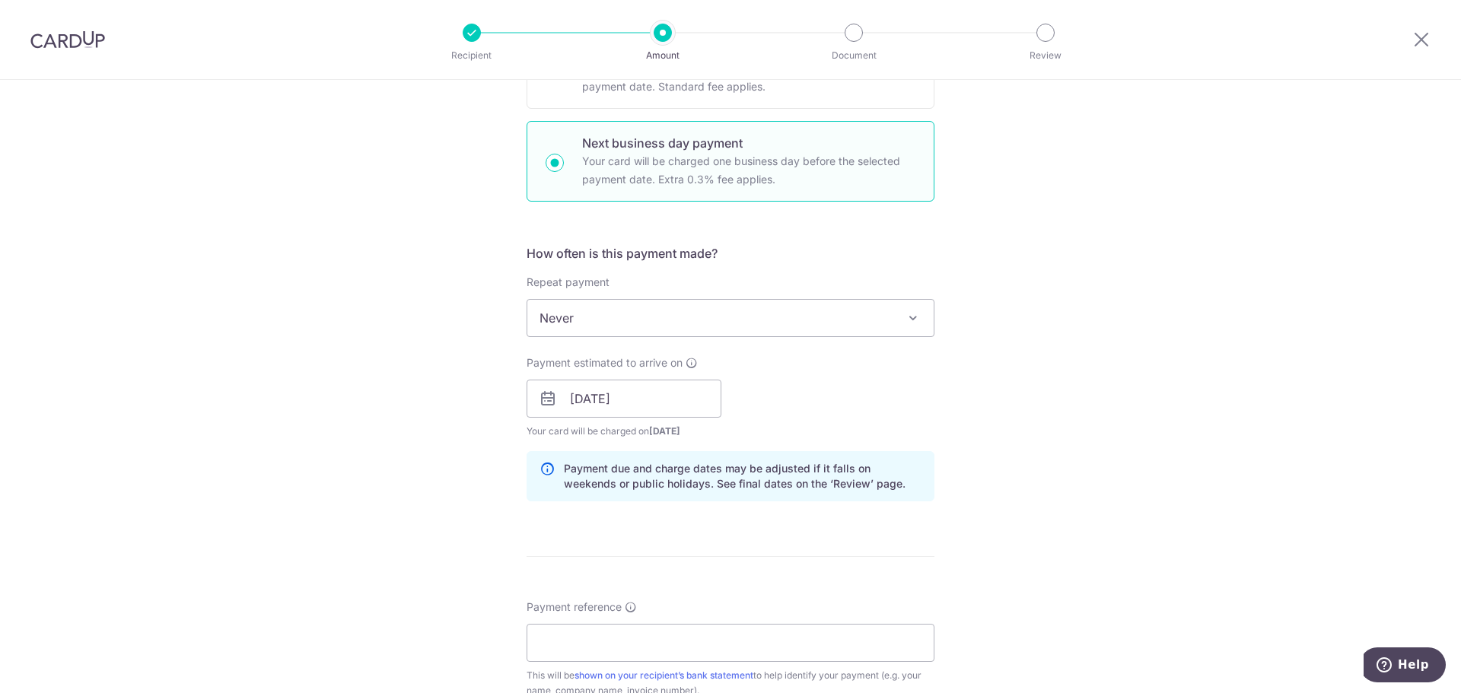
scroll to position [663, 0]
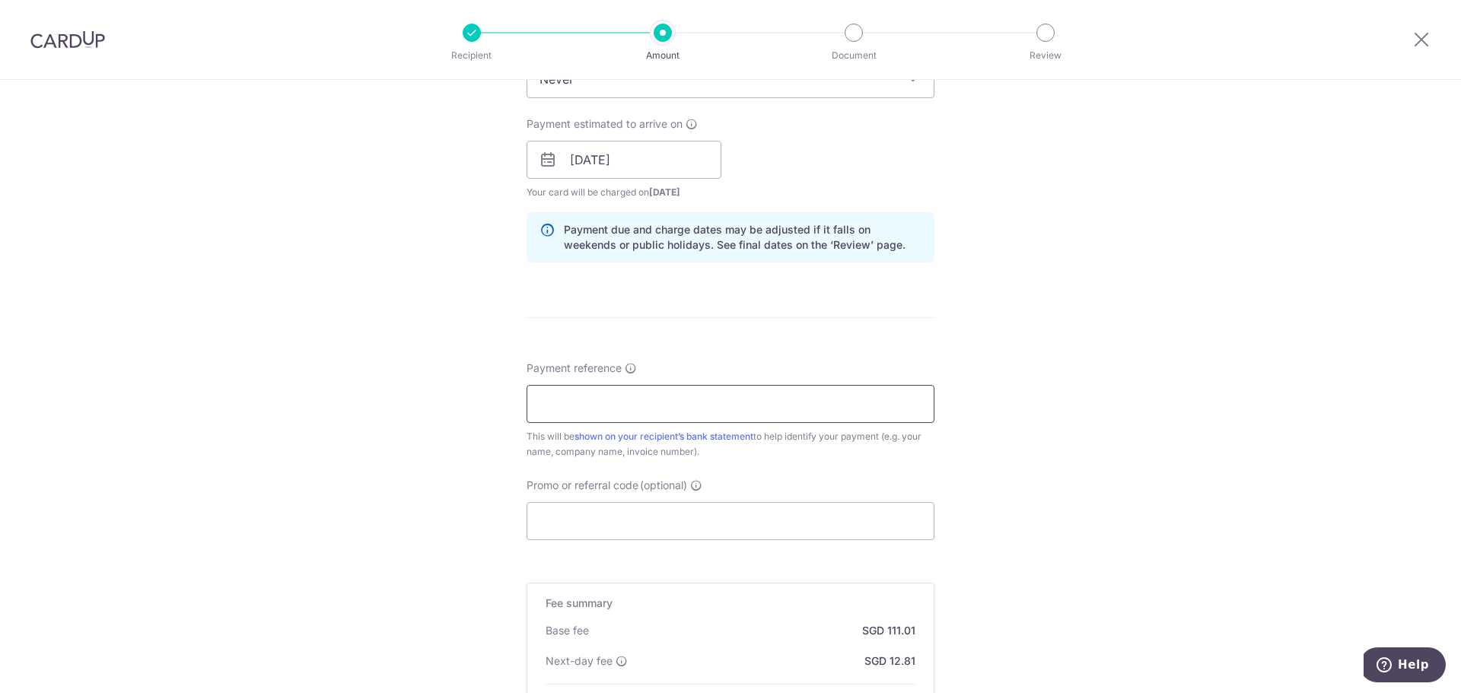
click at [725, 412] on input "Payment reference" at bounding box center [730, 404] width 408 height 38
click at [717, 351] on form "Enter payment amount SGD 4,269.50 4269.50 Recipient added successfully! Select …" at bounding box center [730, 187] width 408 height 1340
click at [650, 395] on input "Payment reference" at bounding box center [730, 404] width 408 height 38
click at [628, 333] on form "Enter payment amount SGD 4,269.50 4269.50 Recipient added successfully! Select …" at bounding box center [730, 187] width 408 height 1340
click at [577, 409] on input "Payment reference" at bounding box center [730, 404] width 408 height 38
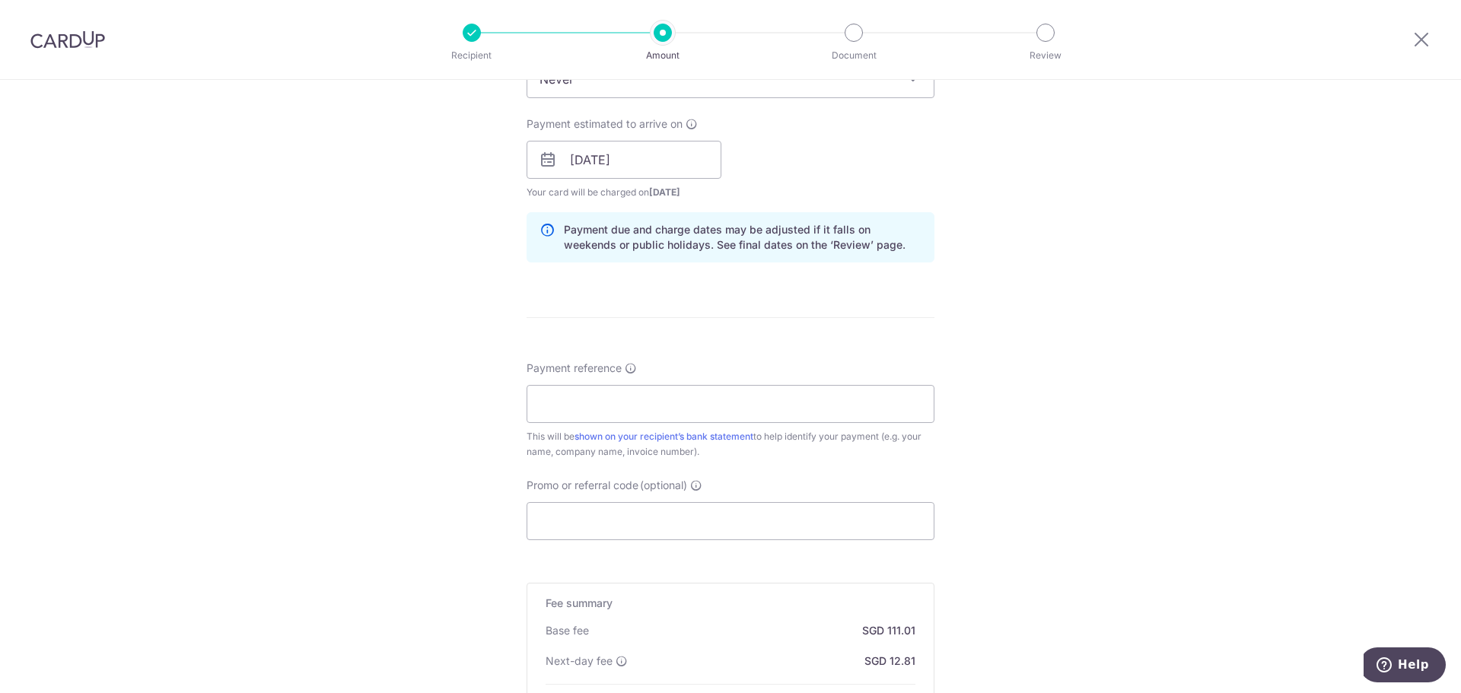
click at [395, 265] on div "Tell us more about your payment Enter payment amount SGD 4,269.50 4269.50 Recip…" at bounding box center [730, 172] width 1461 height 1512
click at [596, 399] on input "Payment reference" at bounding box center [730, 404] width 408 height 38
click at [677, 342] on form "Enter payment amount SGD 4,269.50 4269.50 Recipient added successfully! Select …" at bounding box center [730, 187] width 408 height 1340
click at [343, 306] on div "Tell us more about your payment Enter payment amount SGD 4,269.50 4269.50 Recip…" at bounding box center [730, 172] width 1461 height 1512
click at [640, 401] on input "Payment reference" at bounding box center [730, 404] width 408 height 38
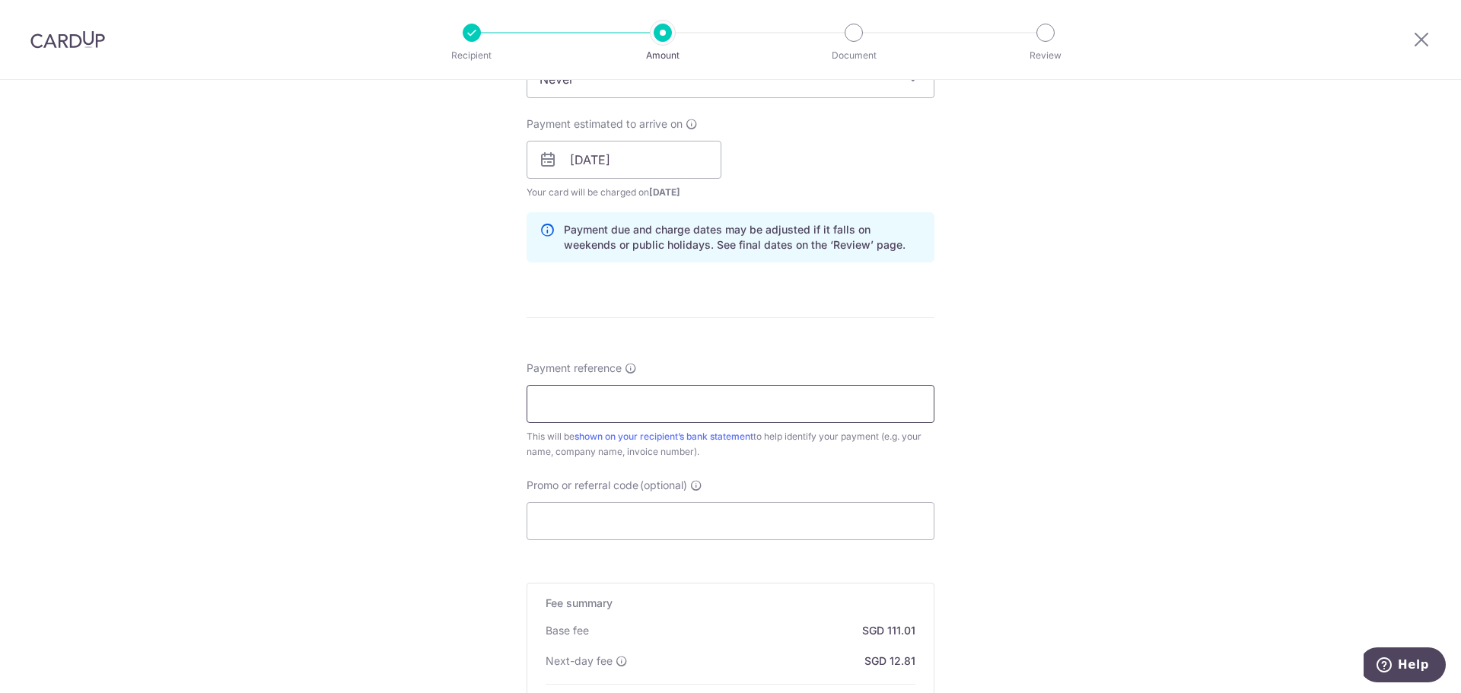
paste input "INV-1710"
type input "INV-1710"
drag, startPoint x: 754, startPoint y: 347, endPoint x: 733, endPoint y: 374, distance: 34.1
click at [753, 346] on form "Enter payment amount SGD 4,269.50 4269.50 Recipient added successfully! Select …" at bounding box center [730, 187] width 408 height 1340
click at [685, 517] on input "Promo or referral code (optional)" at bounding box center [730, 521] width 408 height 38
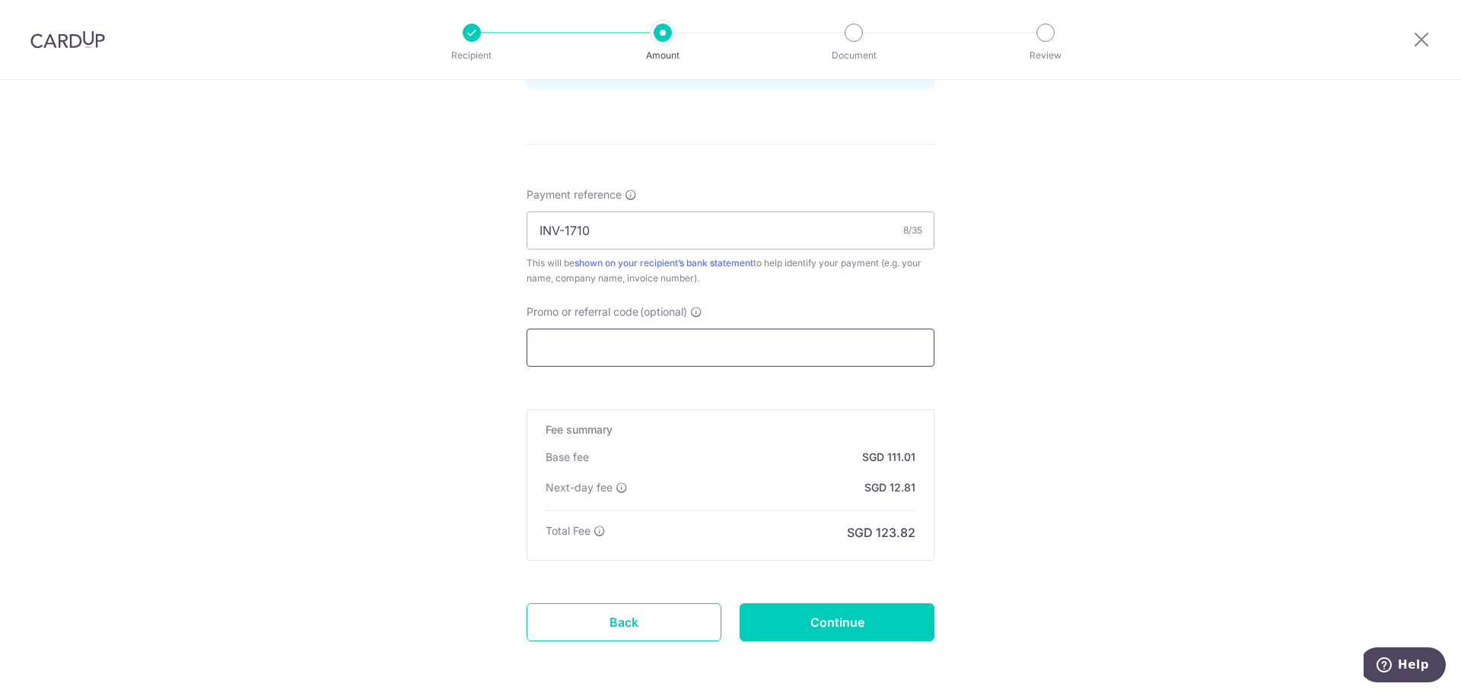
scroll to position [899, 0]
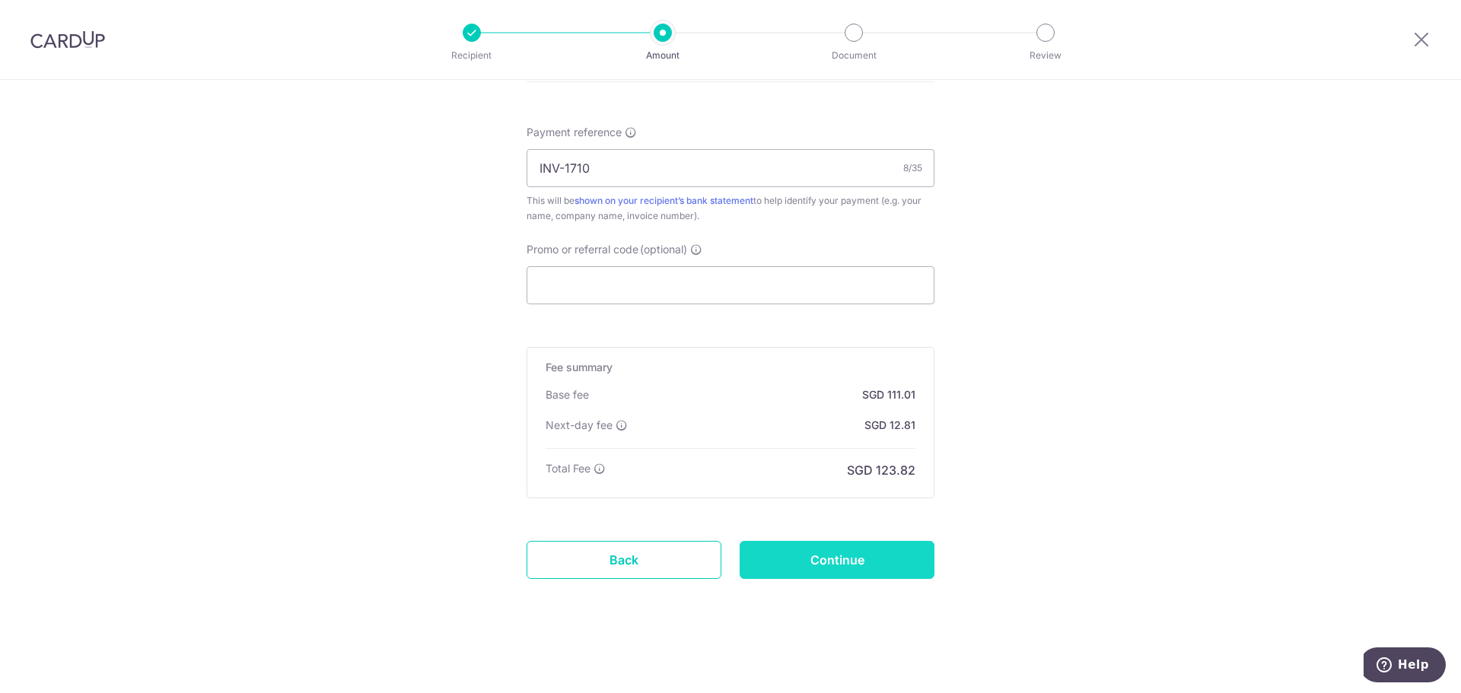
click at [873, 550] on input "Continue" at bounding box center [836, 560] width 195 height 38
type input "Create Schedule"
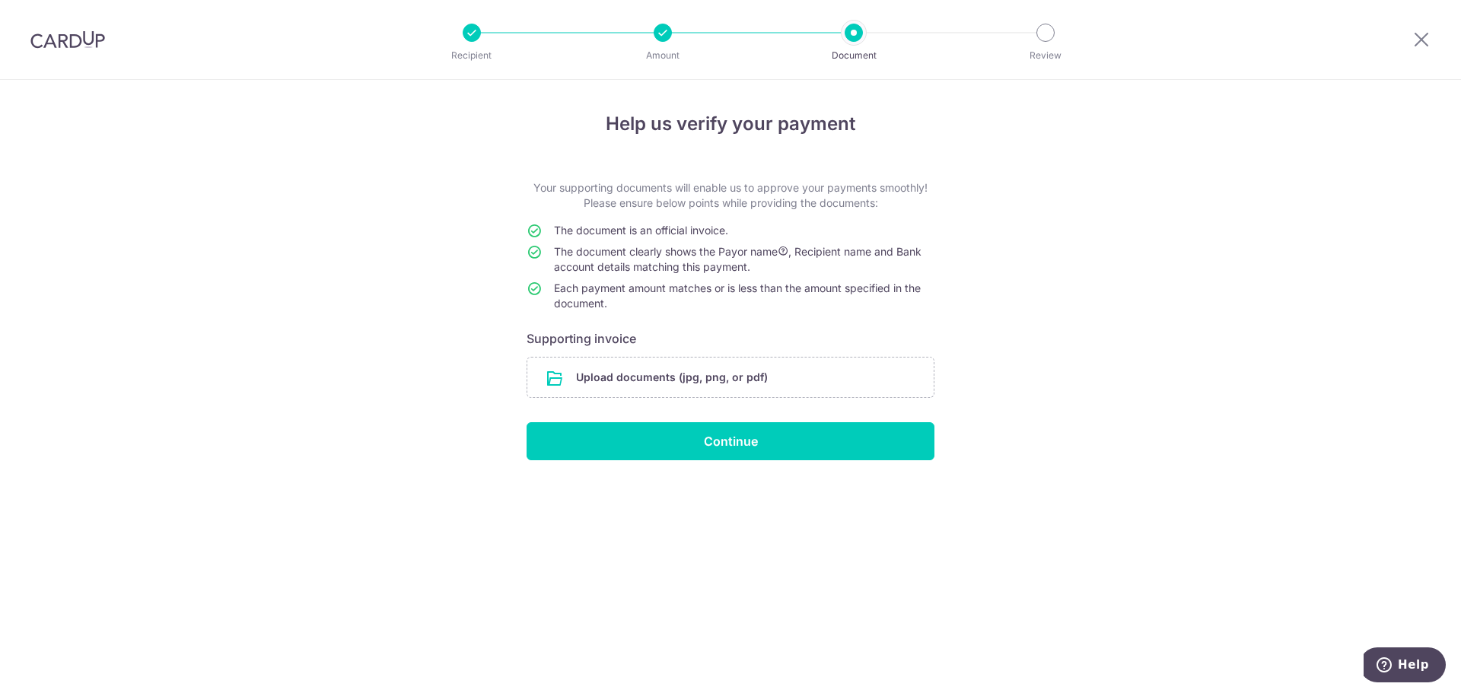
click at [1206, 129] on div "Help us verify your payment Your supporting documents will enable us to approve…" at bounding box center [730, 386] width 1461 height 613
click at [710, 377] on input "file" at bounding box center [730, 378] width 406 height 40
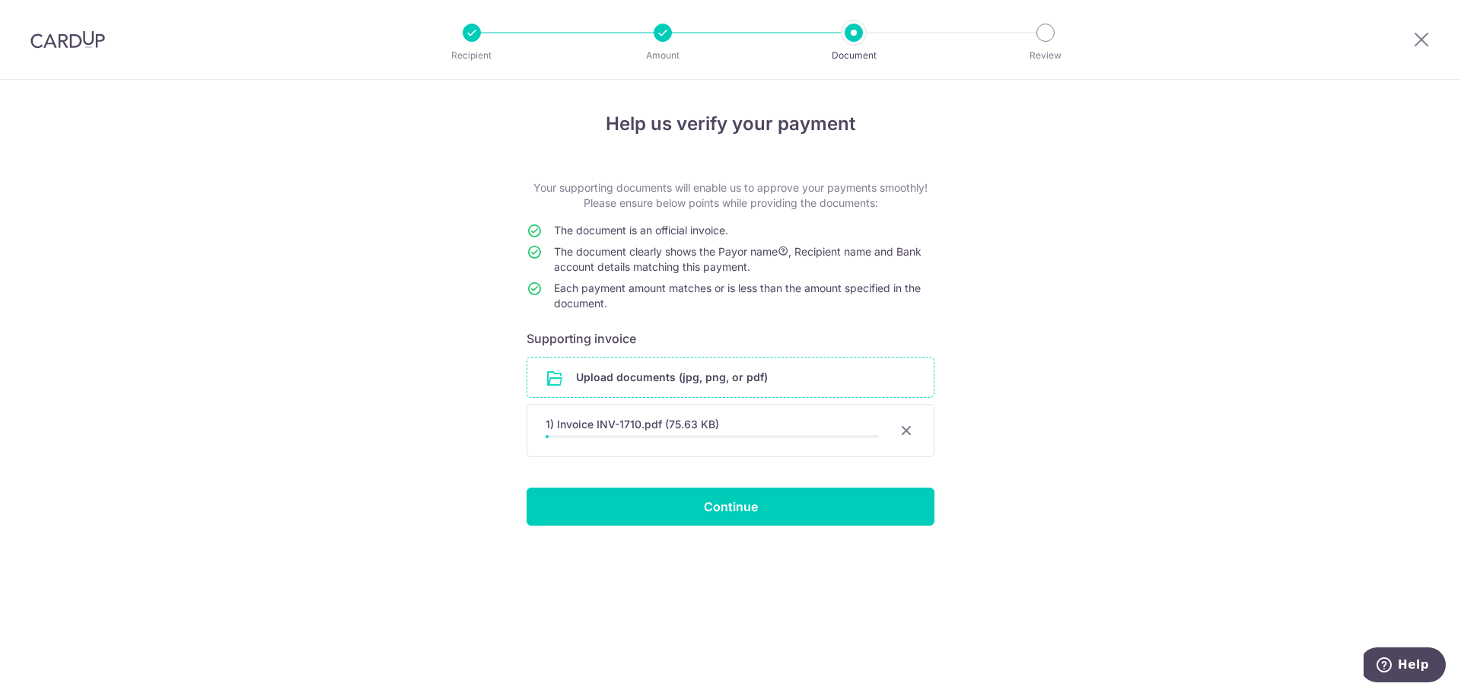
click at [321, 50] on header "Recipient Amount Document Review" at bounding box center [730, 40] width 1461 height 80
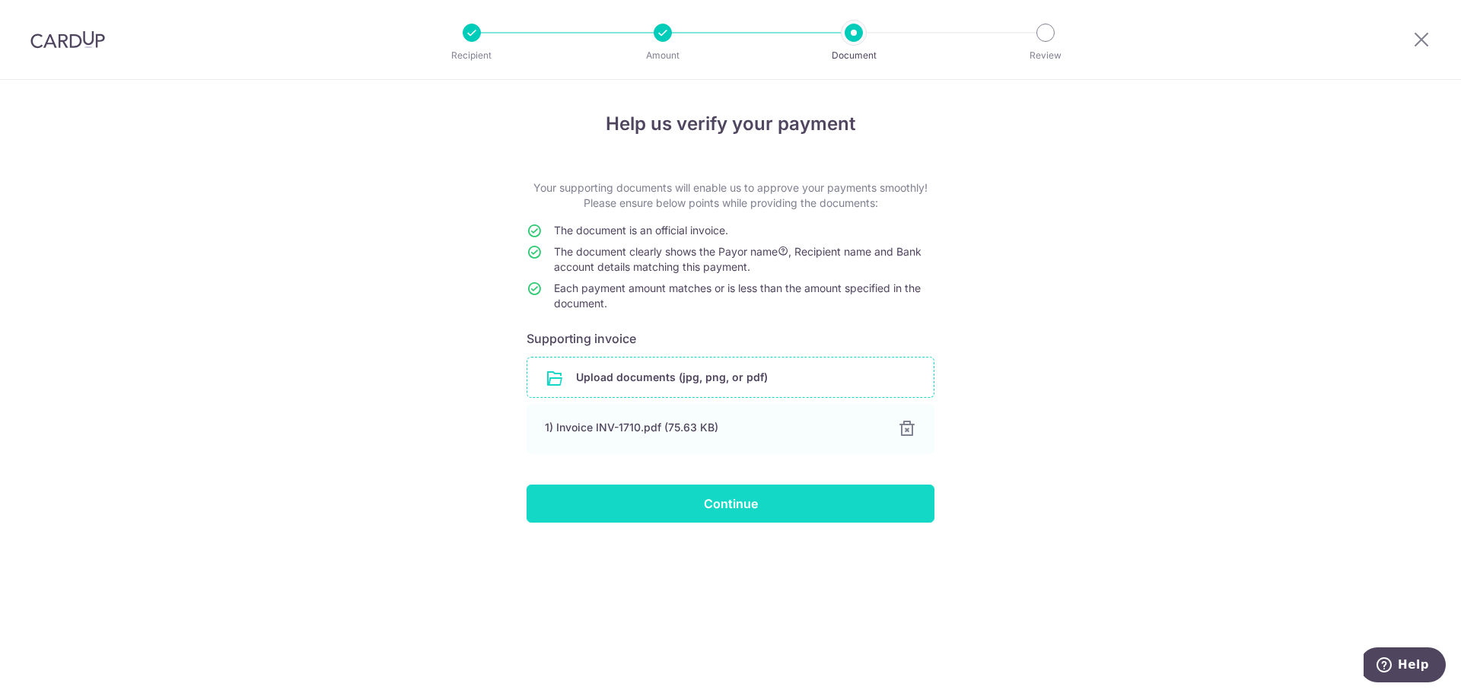
click at [739, 502] on input "Continue" at bounding box center [730, 504] width 408 height 38
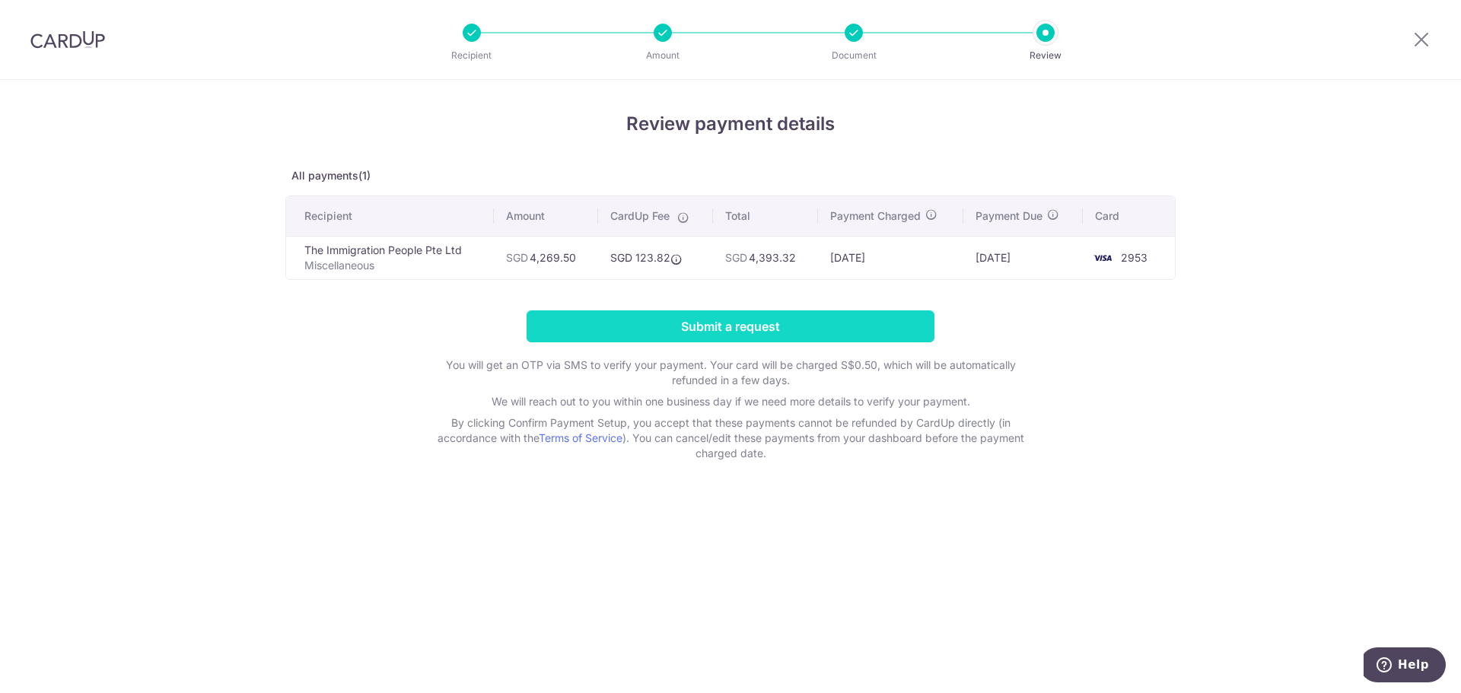
click at [729, 331] on input "Submit a request" at bounding box center [730, 326] width 408 height 32
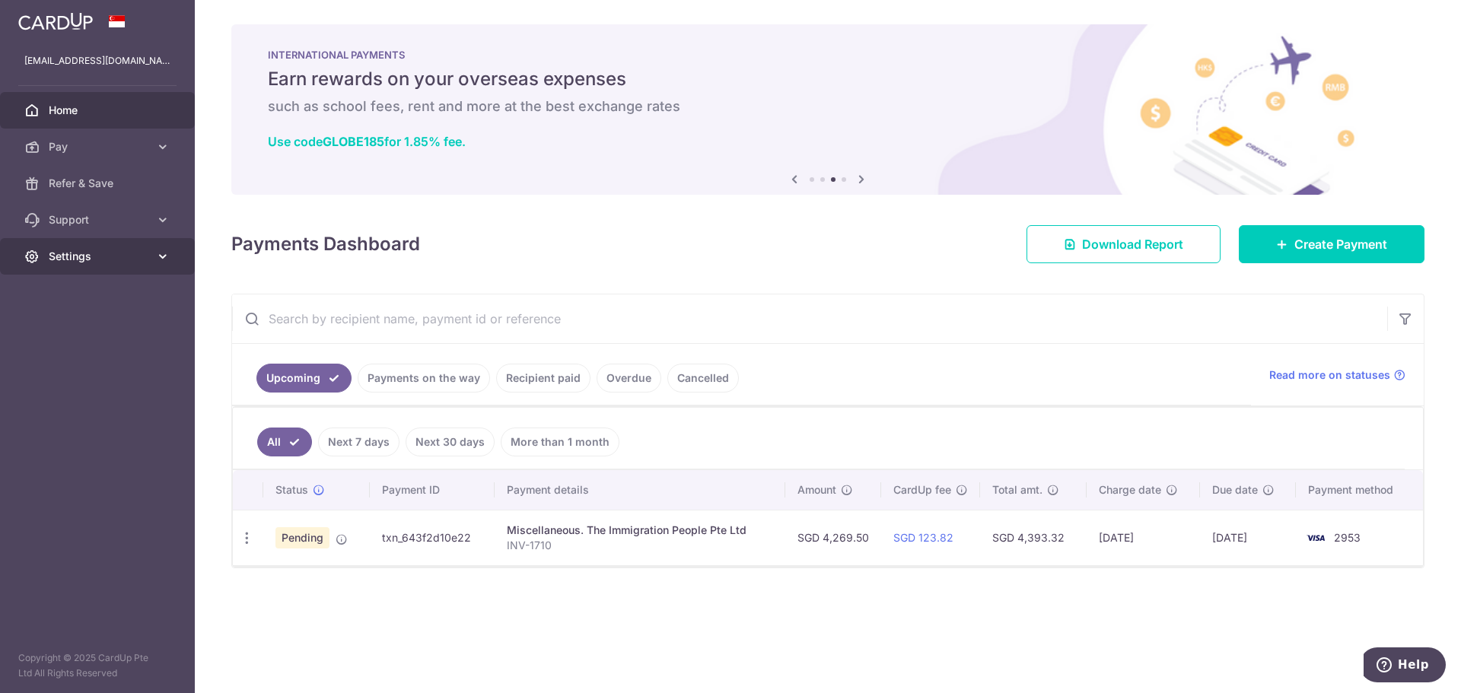
click at [151, 247] on link "Settings" at bounding box center [97, 256] width 195 height 37
click at [70, 323] on span "Logout" at bounding box center [99, 329] width 100 height 15
